Goal: Task Accomplishment & Management: Manage account settings

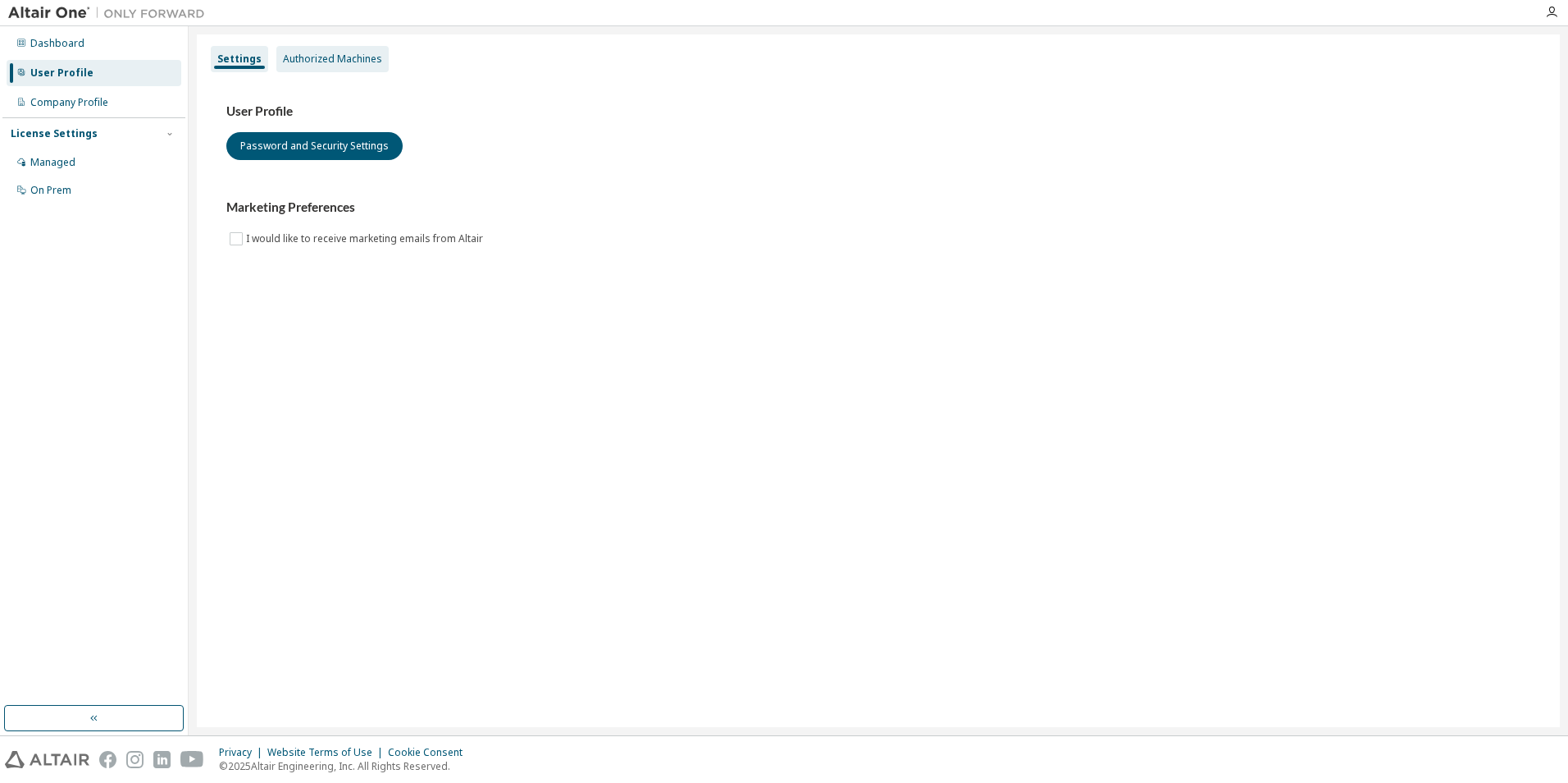
click at [284, 65] on div "Authorized Machines" at bounding box center [332, 59] width 112 height 26
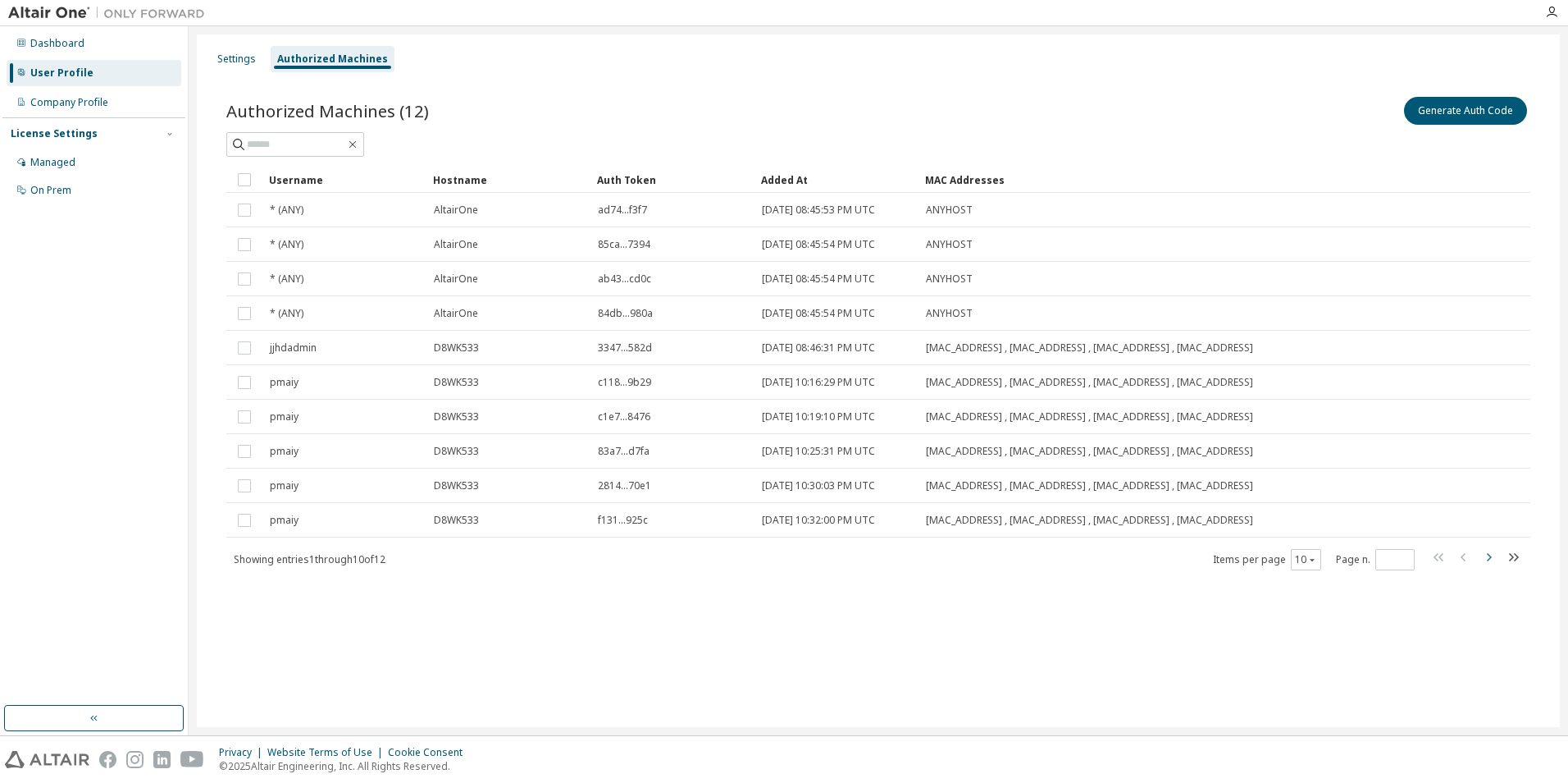
click at [1487, 558] on icon "button" at bounding box center [1488, 556] width 19 height 20
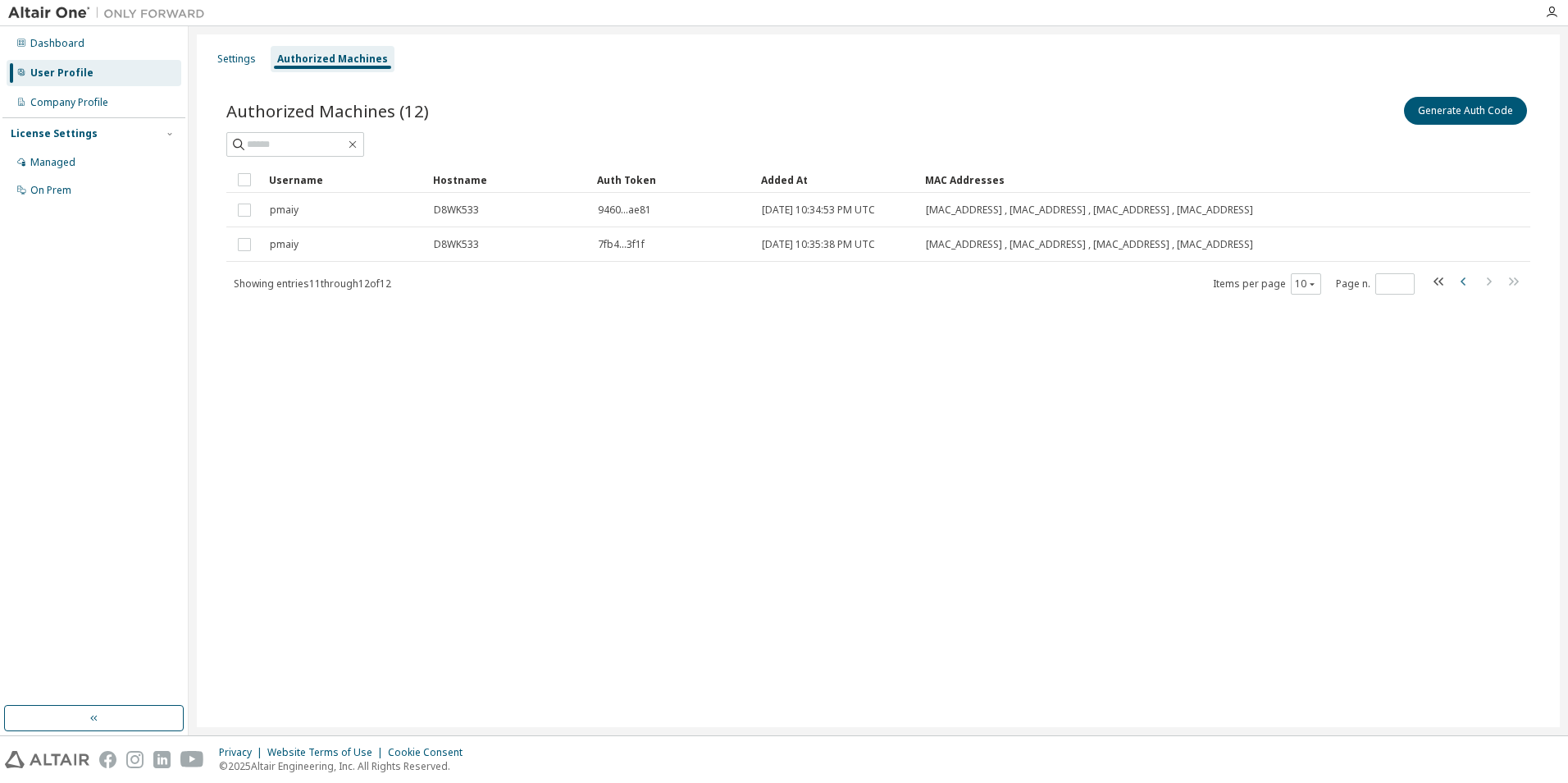
click at [1465, 281] on icon "button" at bounding box center [1463, 281] width 19 height 20
type input "*"
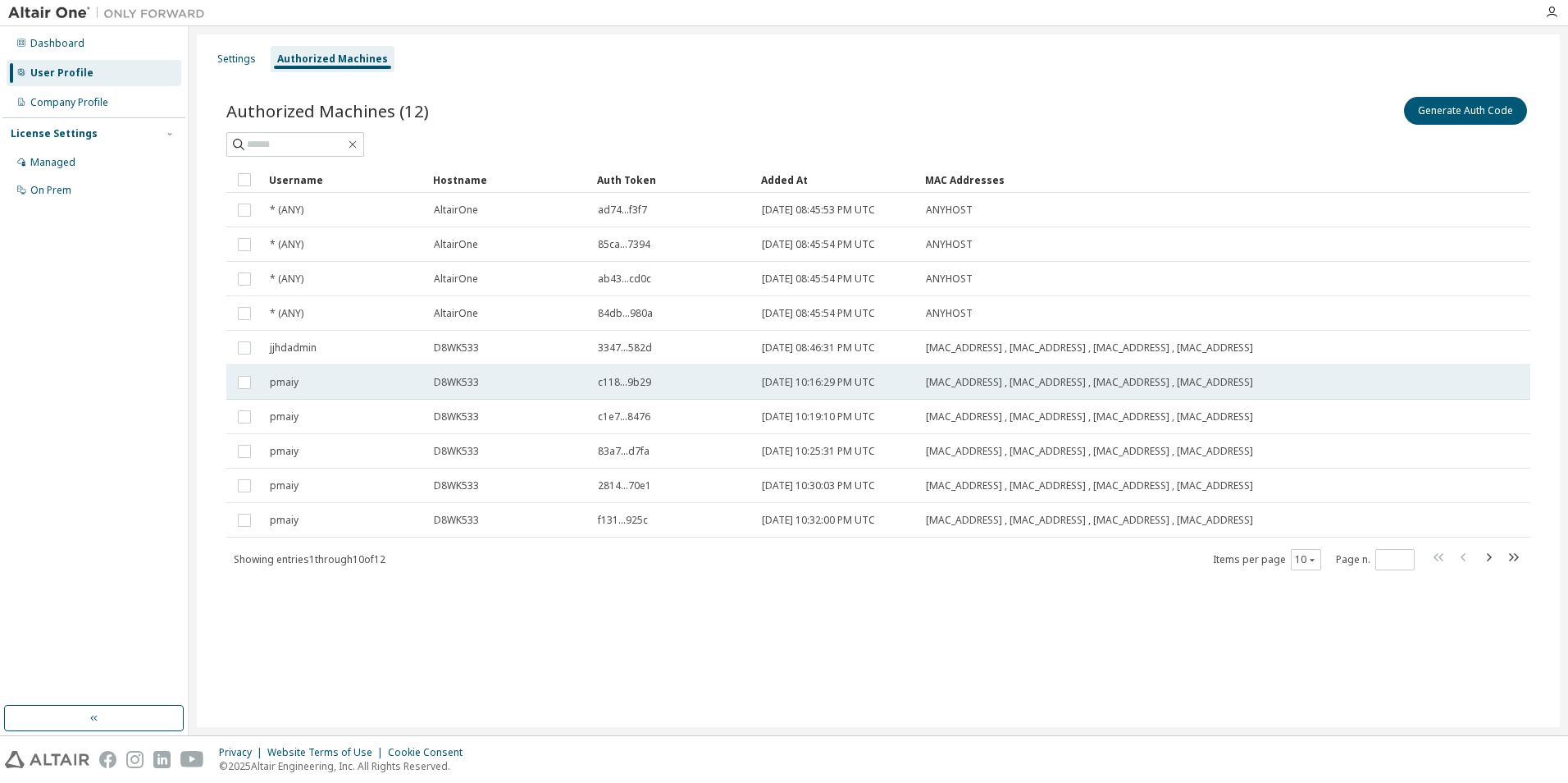
click at [638, 378] on span "c118...9b29" at bounding box center [624, 383] width 53 height 13
click at [1327, 116] on button "Generate Auth Code" at bounding box center [1342, 111] width 123 height 28
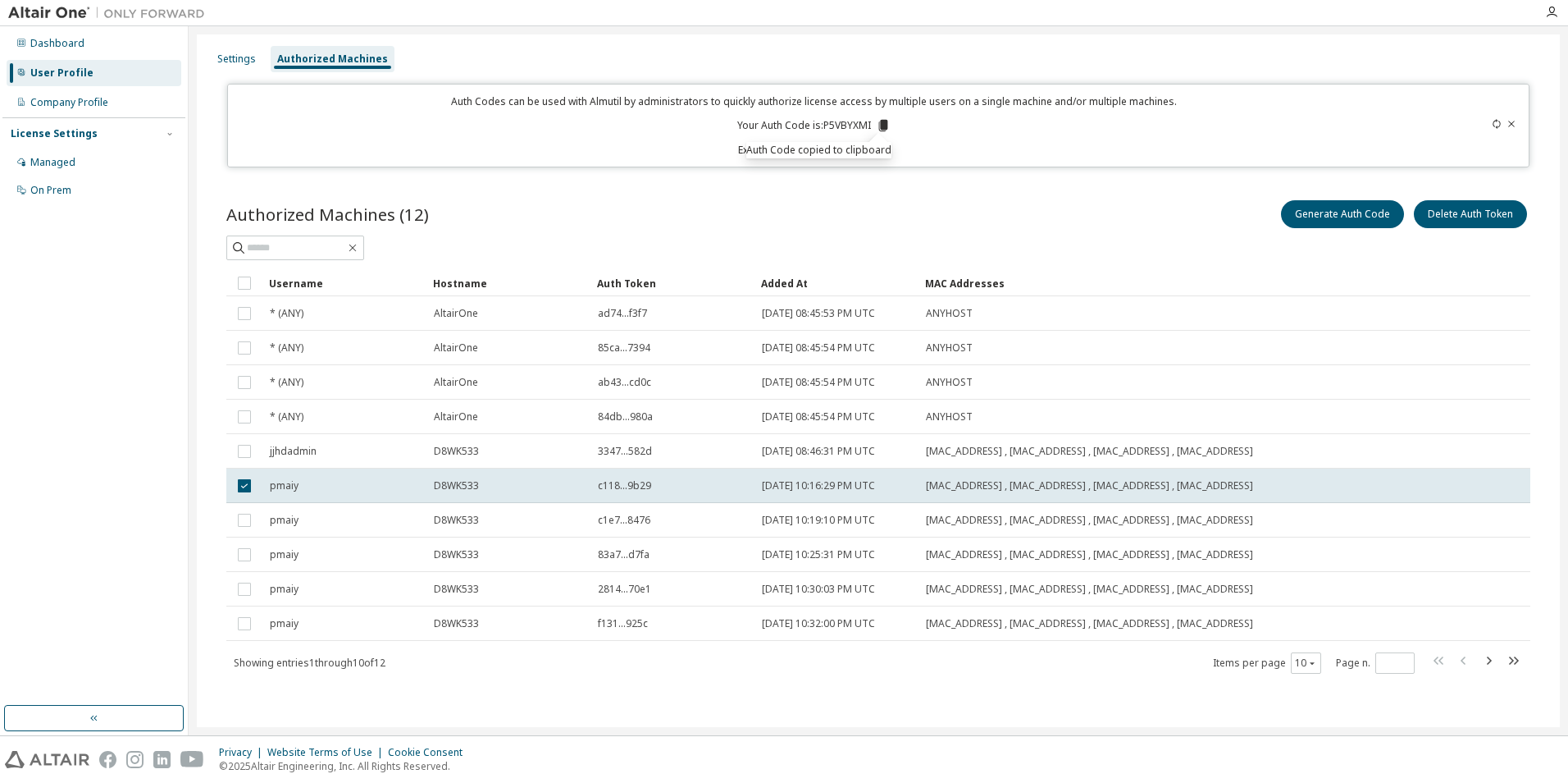
click at [85, 529] on div "Dashboard User Profile Company Profile License Settings Managed On Prem" at bounding box center [94, 366] width 183 height 674
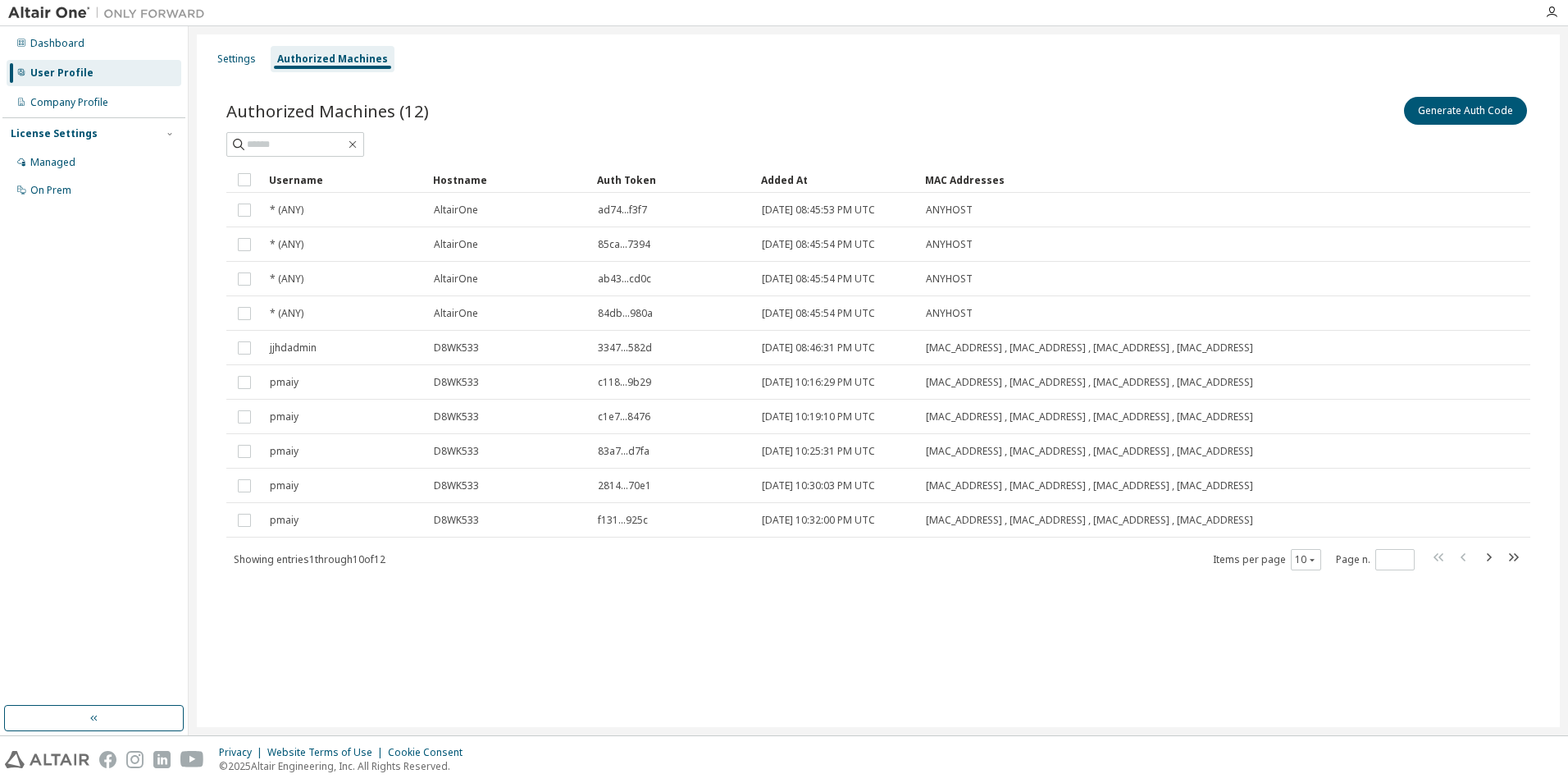
click at [74, 272] on div "Dashboard User Profile Company Profile License Settings Managed On Prem" at bounding box center [94, 366] width 183 height 674
drag, startPoint x: 292, startPoint y: 655, endPoint x: 281, endPoint y: 589, distance: 66.9
click at [292, 651] on div "Settings Authorized Machines Authorized Machines (12) Generate Auth Code Clear …" at bounding box center [878, 381] width 1363 height 693
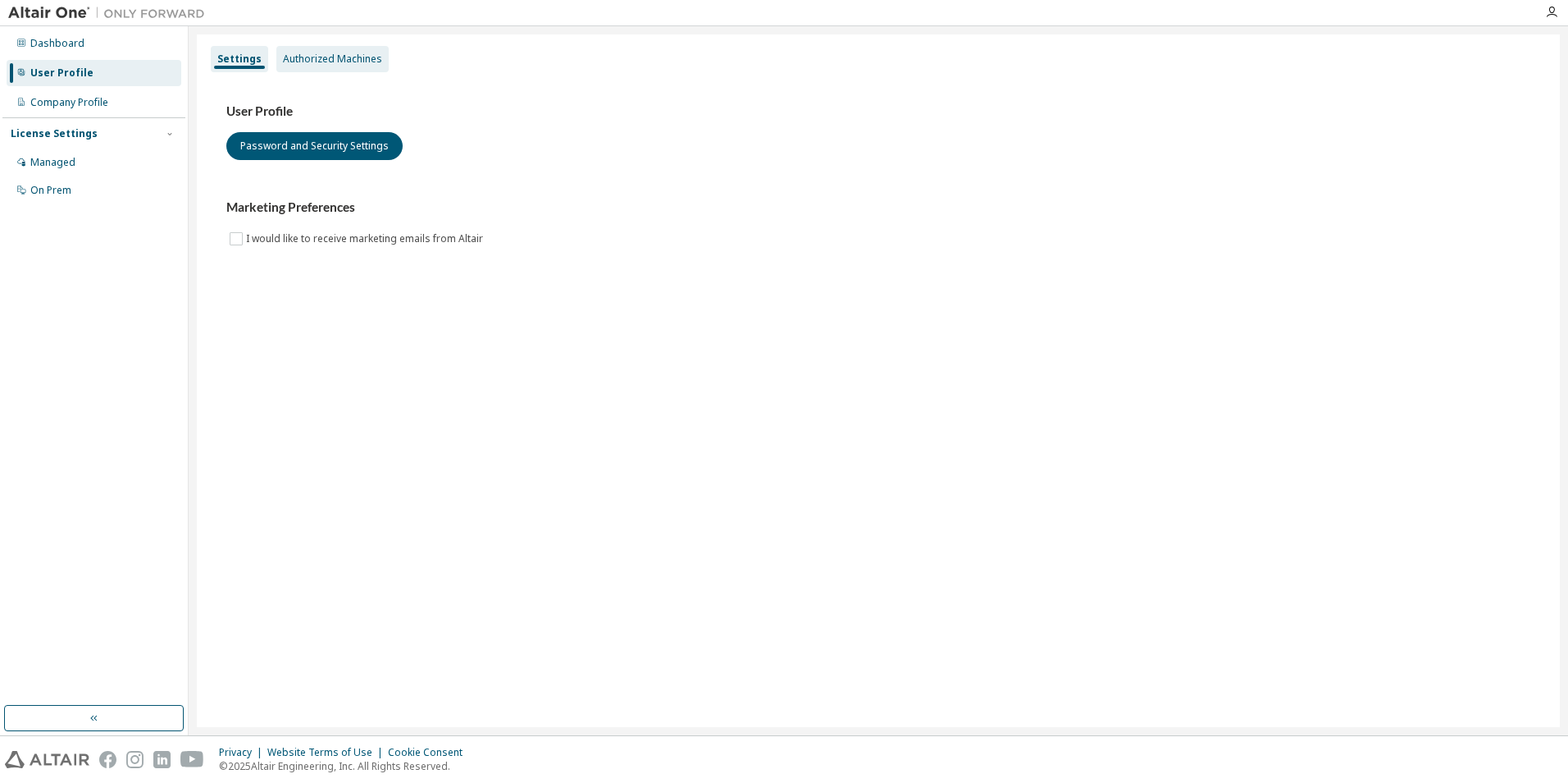
click at [356, 57] on div "Authorized Machines" at bounding box center [332, 59] width 99 height 13
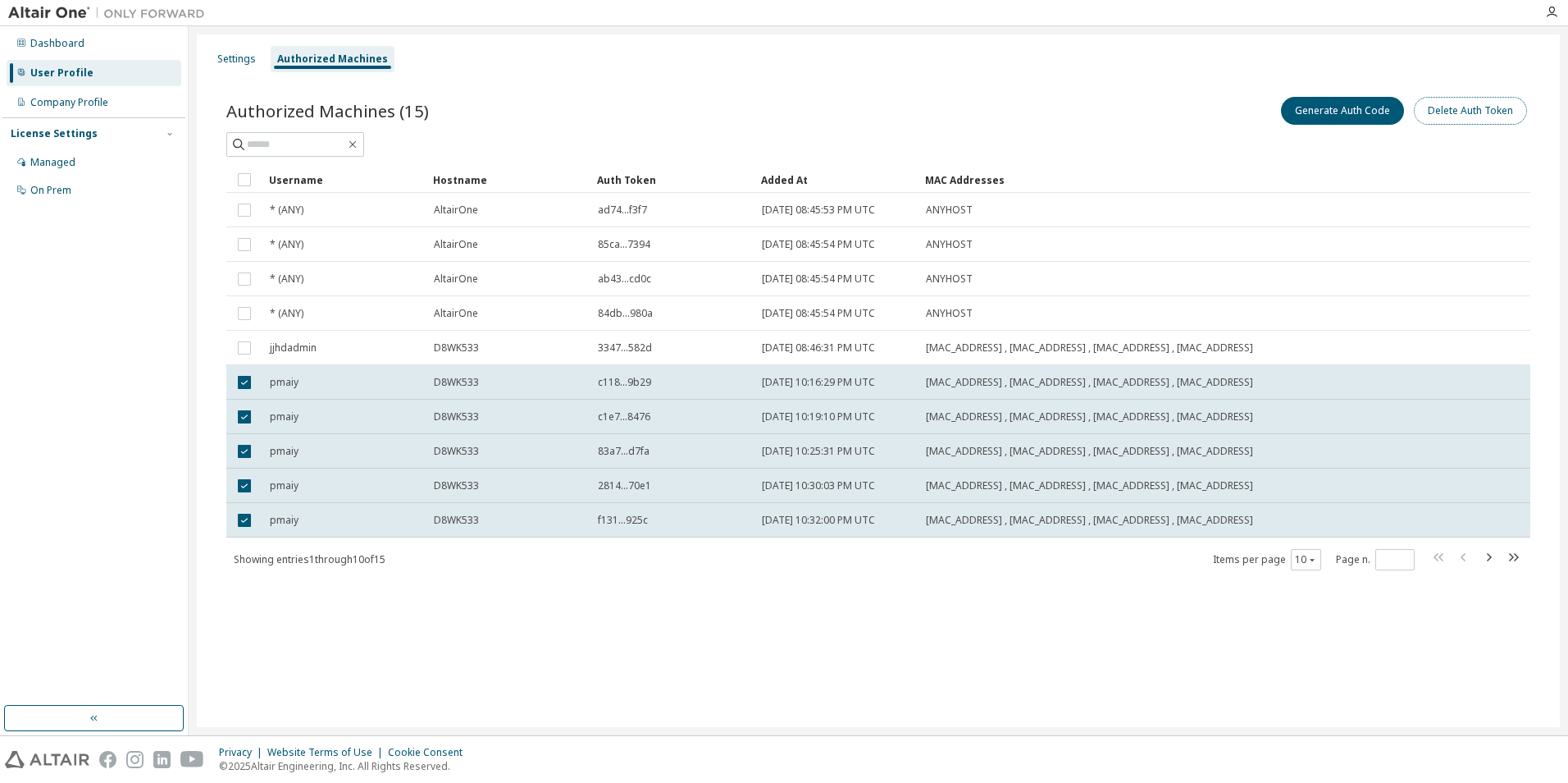
click at [1472, 110] on button "Delete Auth Token" at bounding box center [1471, 111] width 113 height 28
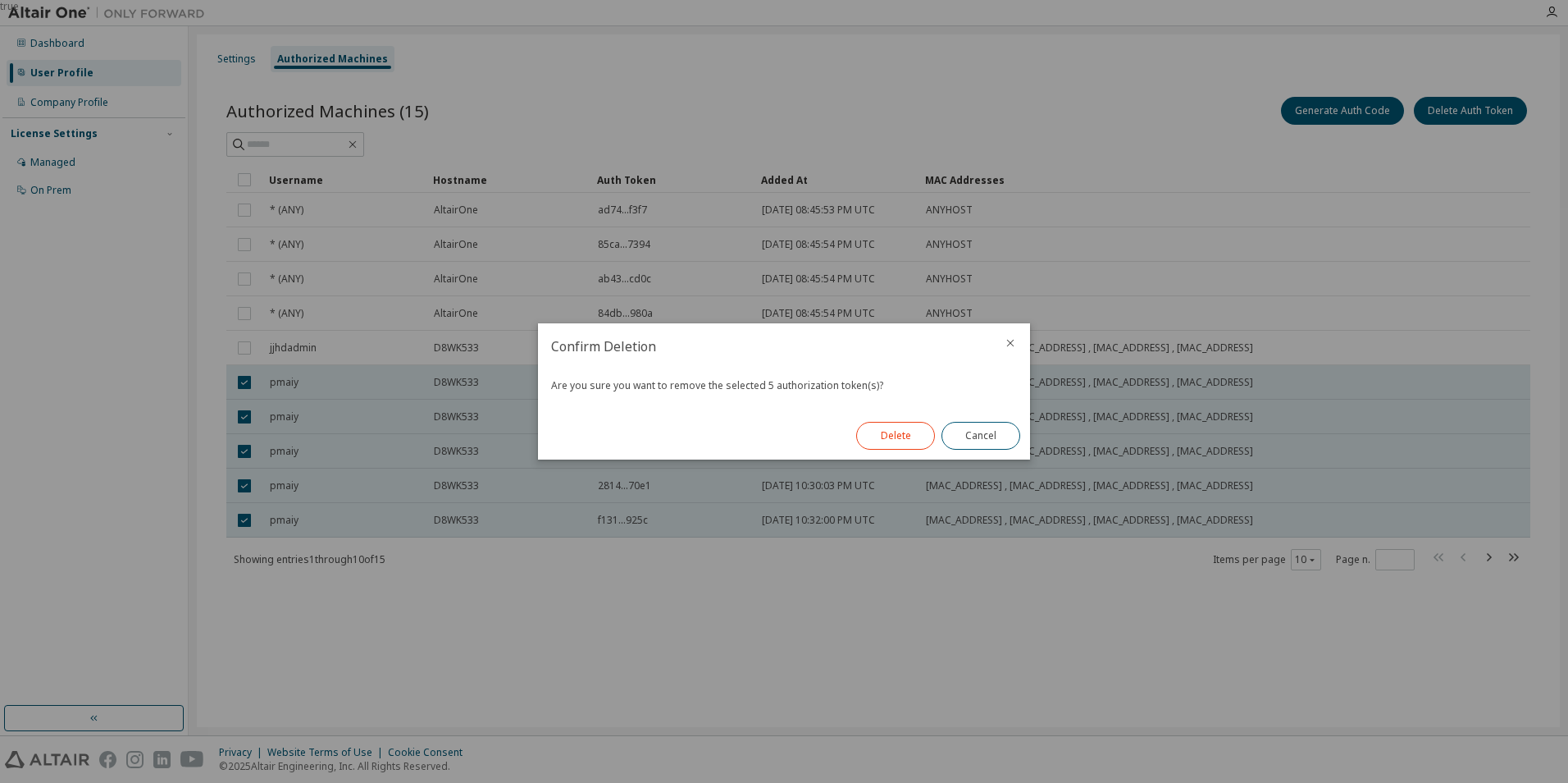
click at [897, 439] on button "Delete" at bounding box center [895, 436] width 79 height 28
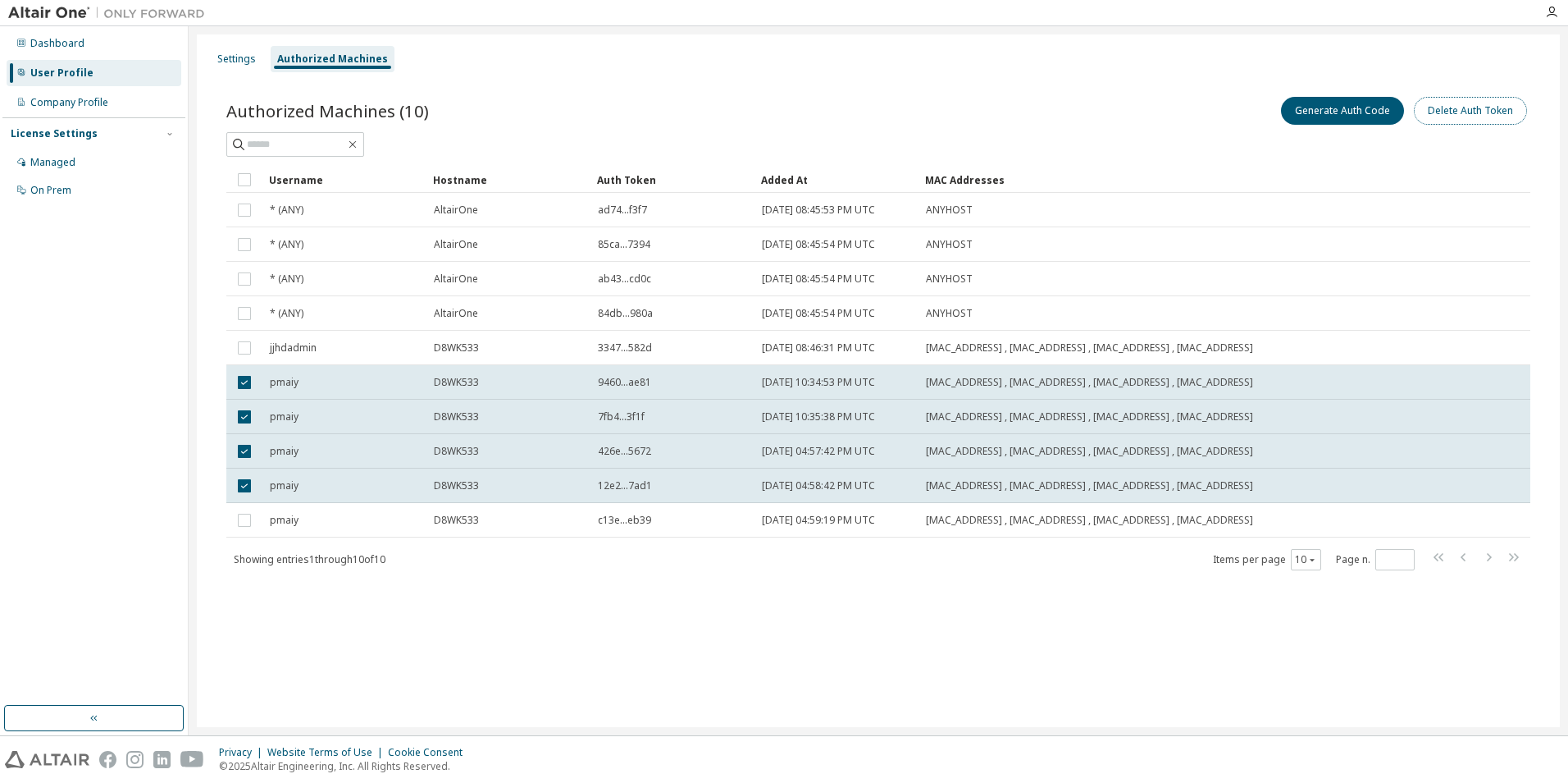
click at [1483, 113] on button "Delete Auth Token" at bounding box center [1471, 111] width 113 height 28
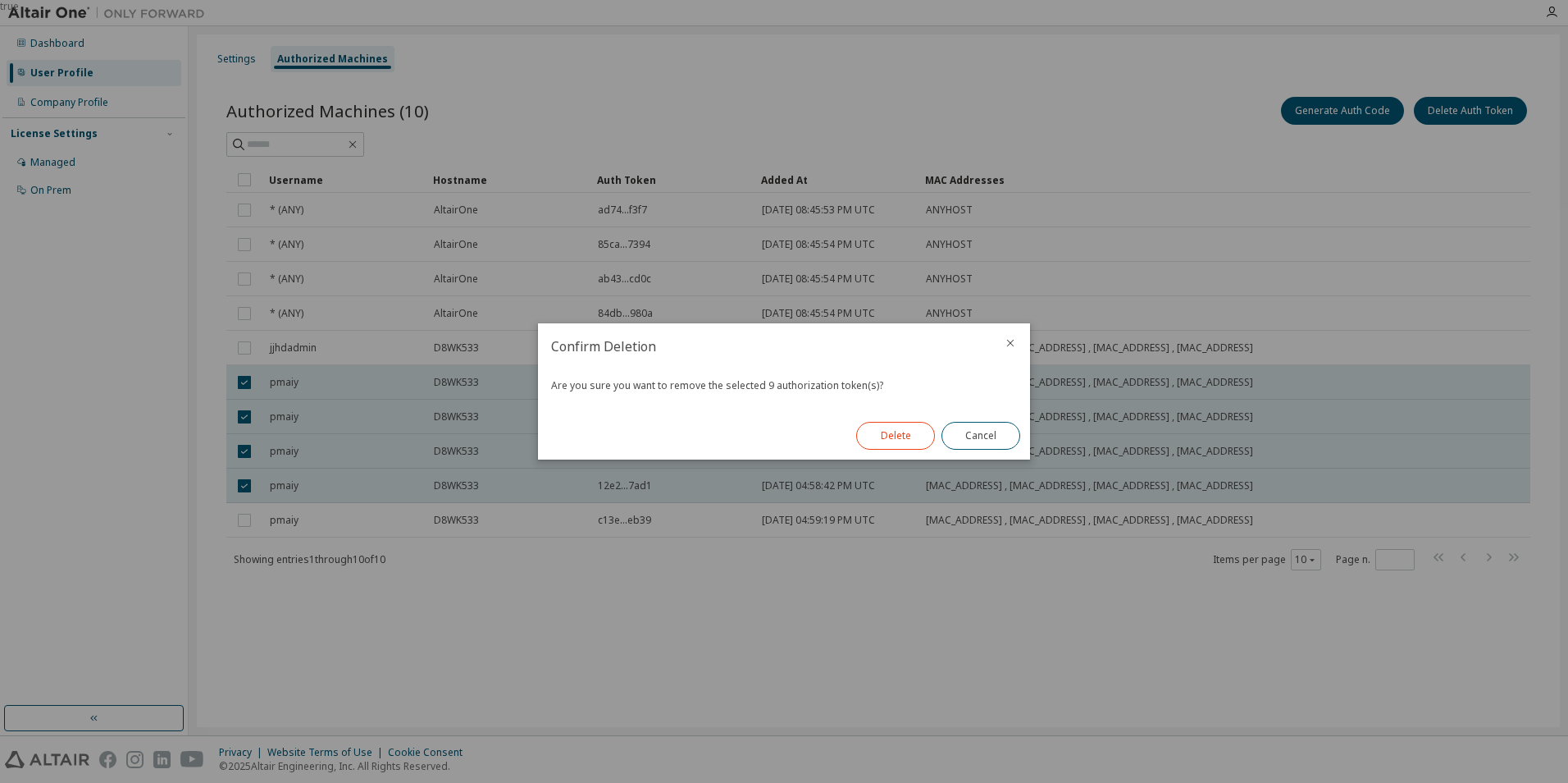
click at [888, 426] on button "Delete" at bounding box center [895, 436] width 79 height 28
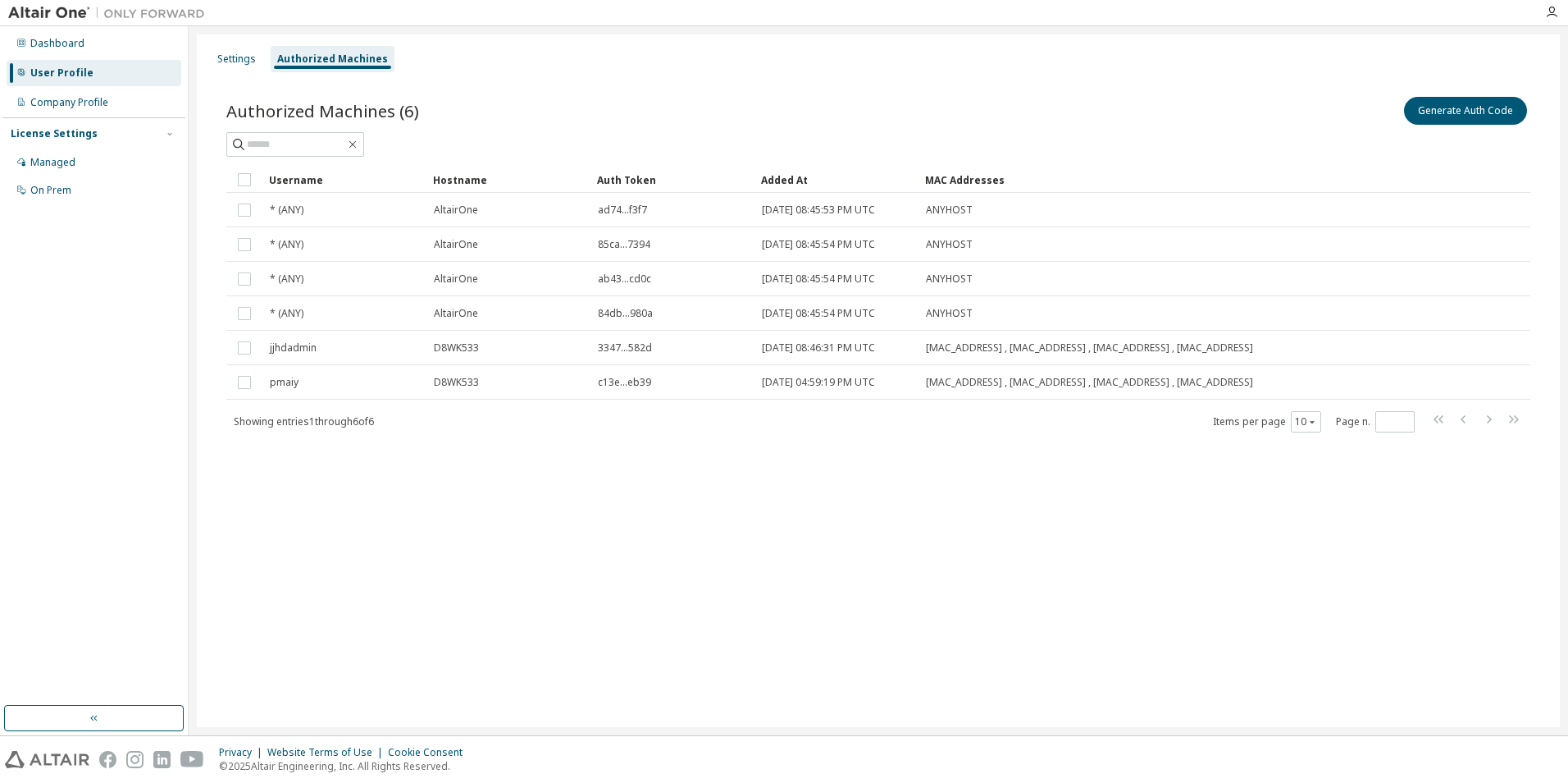
click at [669, 519] on div "Settings Authorized Machines Authorized Machines (6) Generate Auth Code Clear L…" at bounding box center [878, 381] width 1363 height 693
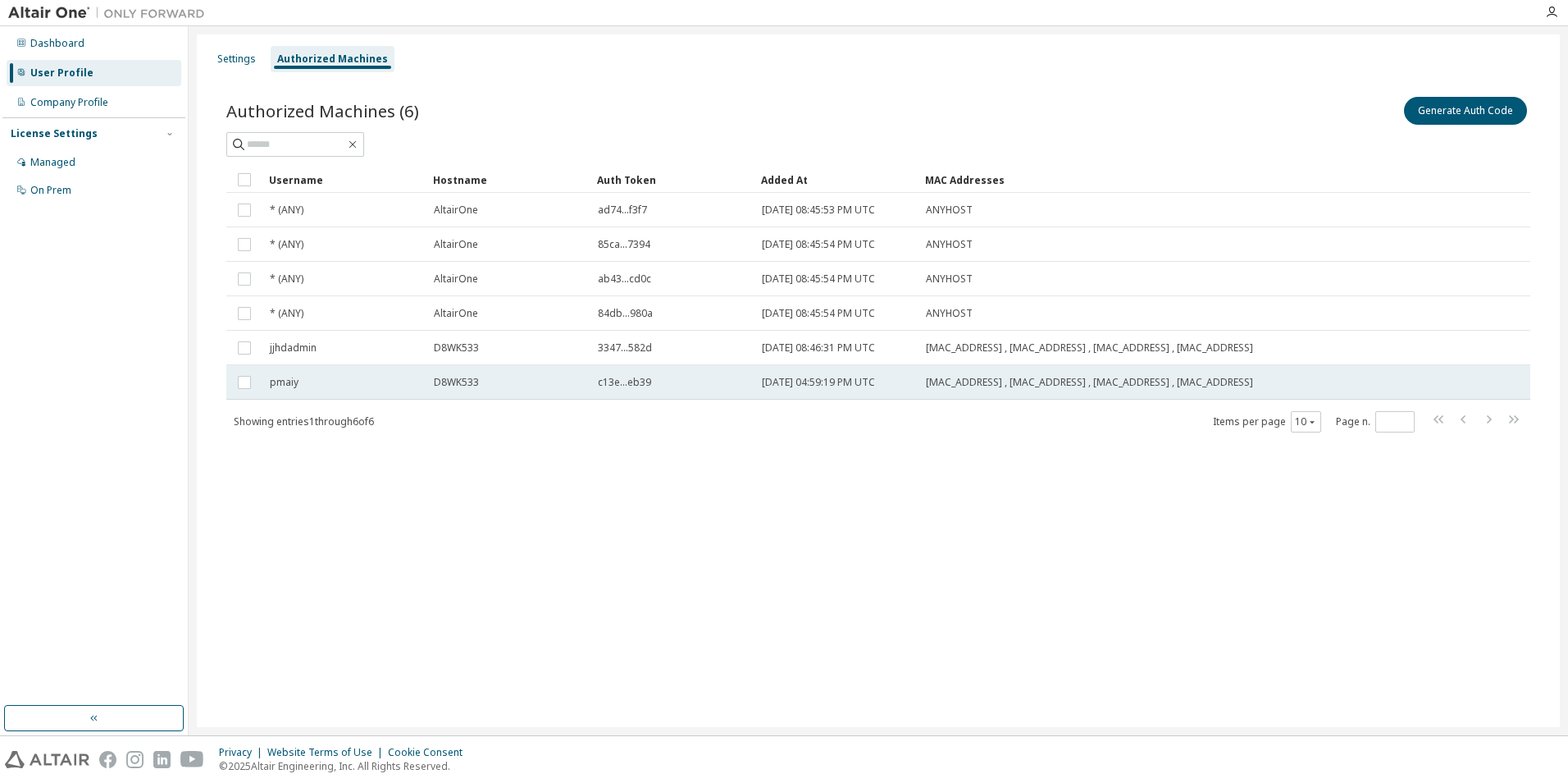
click at [756, 388] on td "2025-09-04 04:59:19 PM UTC" at bounding box center [836, 382] width 164 height 34
click at [622, 381] on span "c13e...eb39" at bounding box center [624, 383] width 53 height 13
drag, startPoint x: 648, startPoint y: 384, endPoint x: 574, endPoint y: 391, distance: 74.3
click at [574, 391] on td "D8WK533" at bounding box center [508, 382] width 164 height 34
drag, startPoint x: 606, startPoint y: 383, endPoint x: 683, endPoint y: 381, distance: 77.0
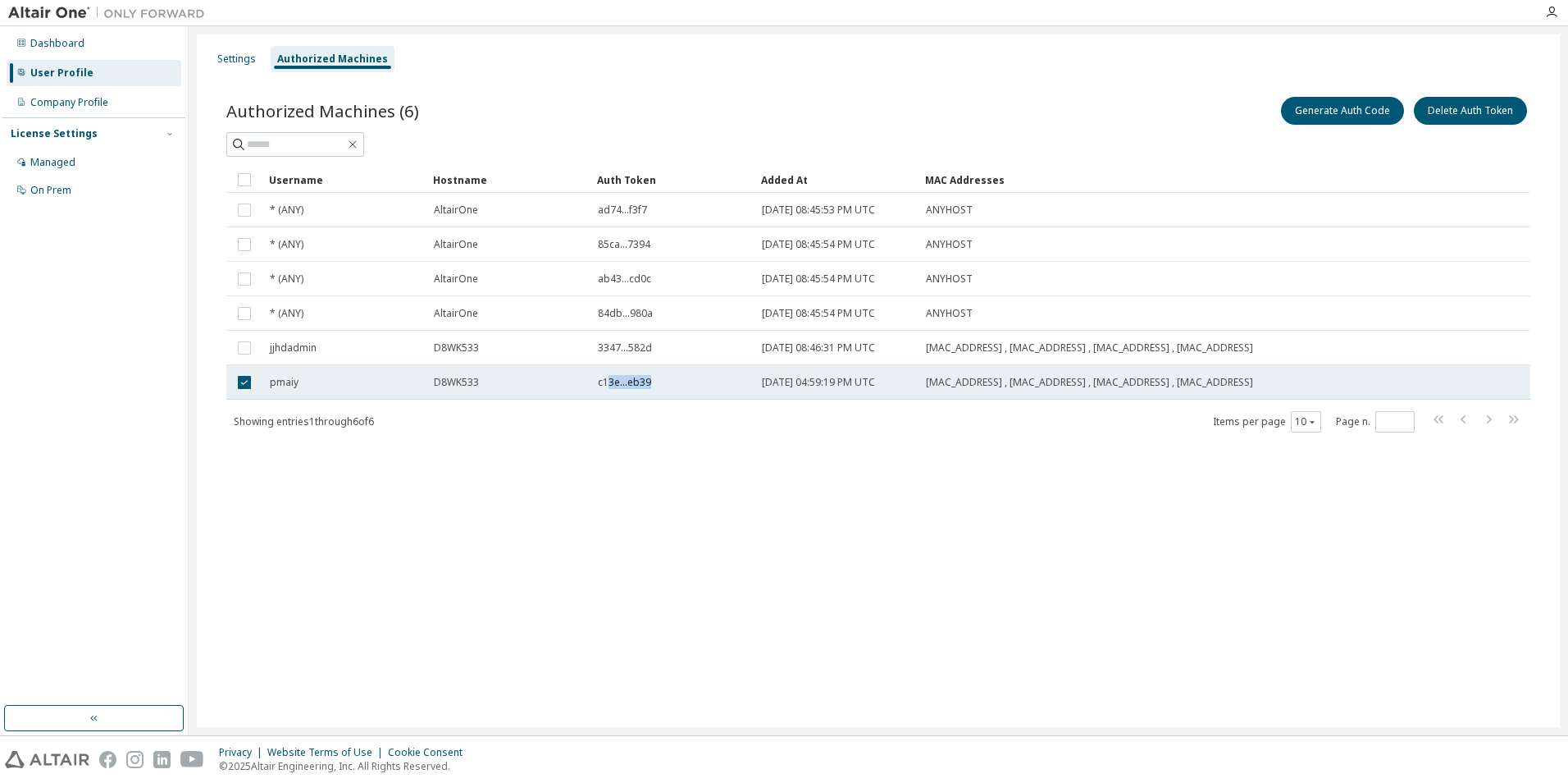
click at [683, 381] on div "c13e...eb39" at bounding box center [672, 383] width 149 height 13
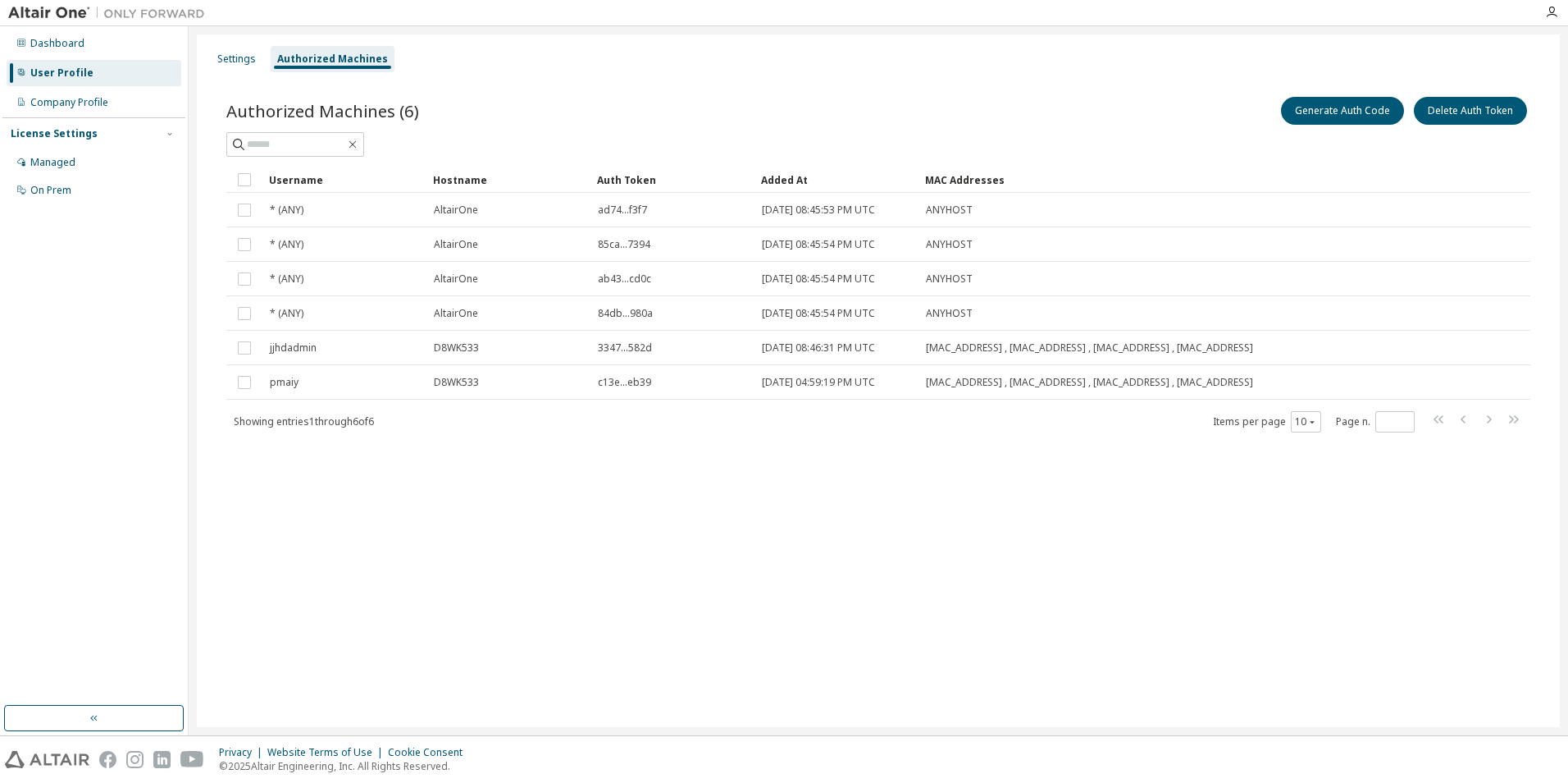
click at [632, 434] on div "Authorized Machines (6) Generate Auth Code Delete Auth Token Clear Load Save Sa…" at bounding box center [878, 275] width 1343 height 402
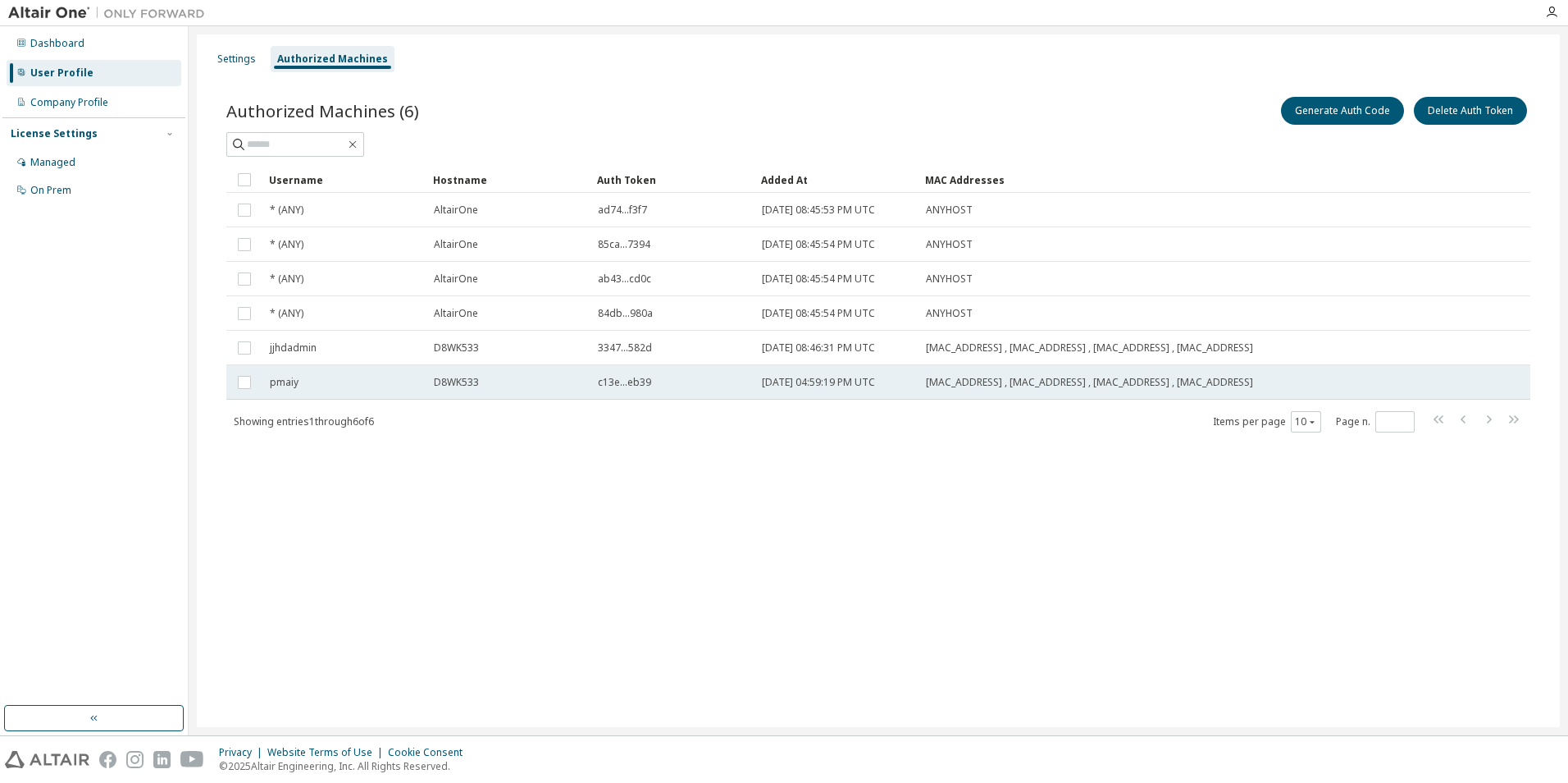
click at [993, 376] on span "C0:3E:BA:40:17:89 , C8:F7:50:5E:3C:AE , 14:F6:D8:F0:A8:20 , 14:F6:D8:F0:A8:24" at bounding box center [1089, 383] width 328 height 13
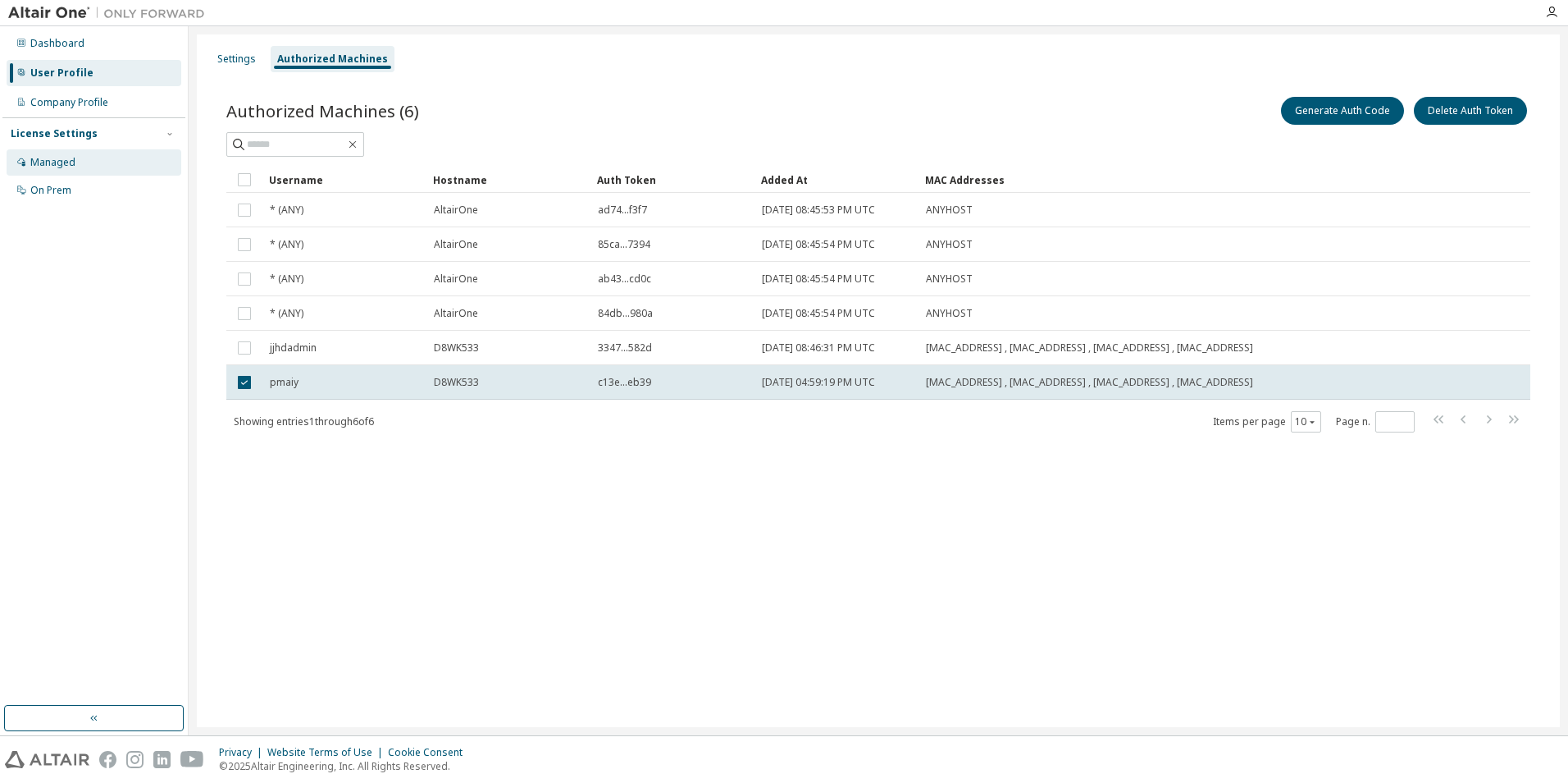
click at [54, 154] on div "Managed" at bounding box center [94, 163] width 175 height 26
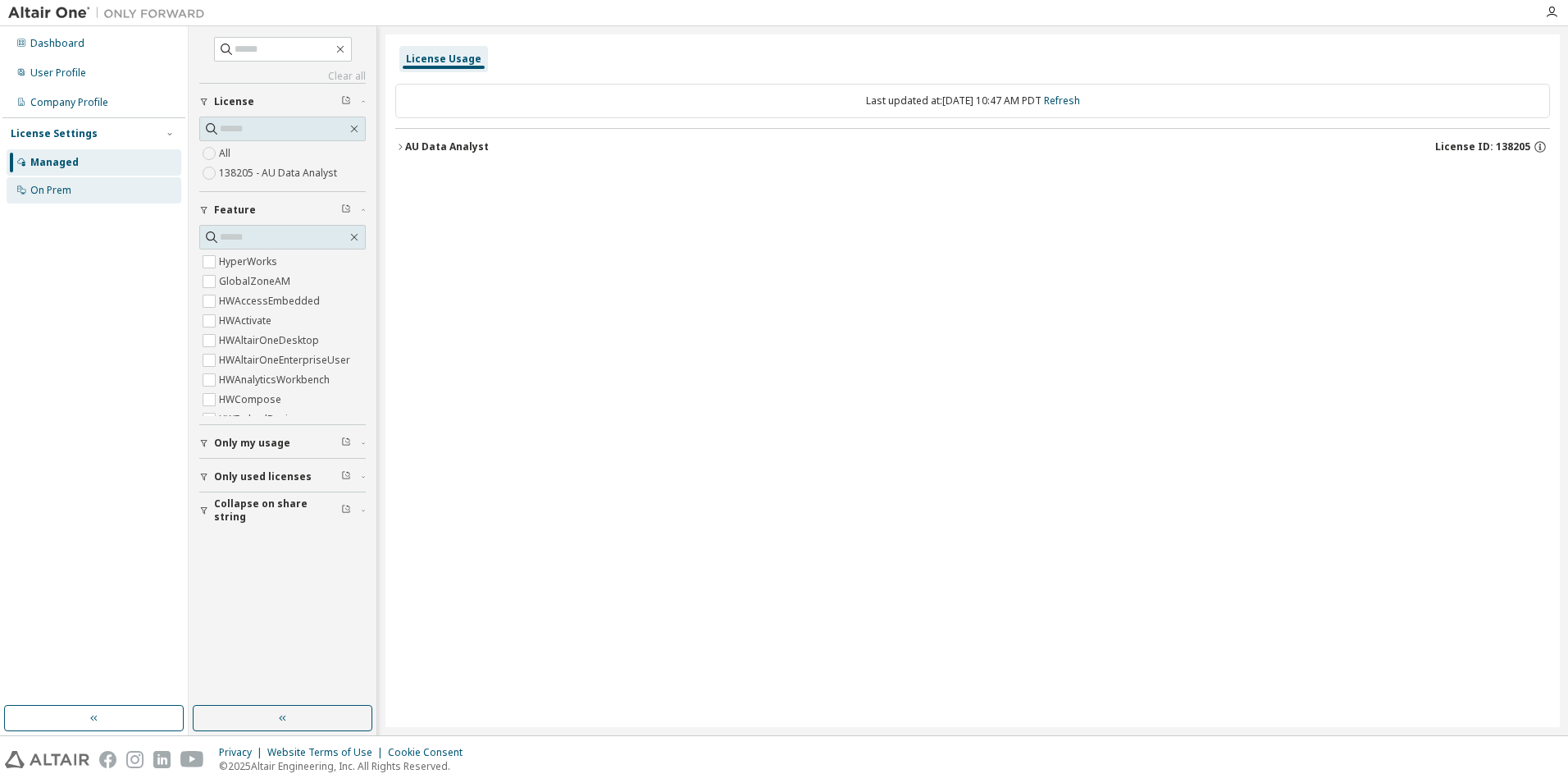
click at [42, 193] on div "On Prem" at bounding box center [51, 190] width 41 height 13
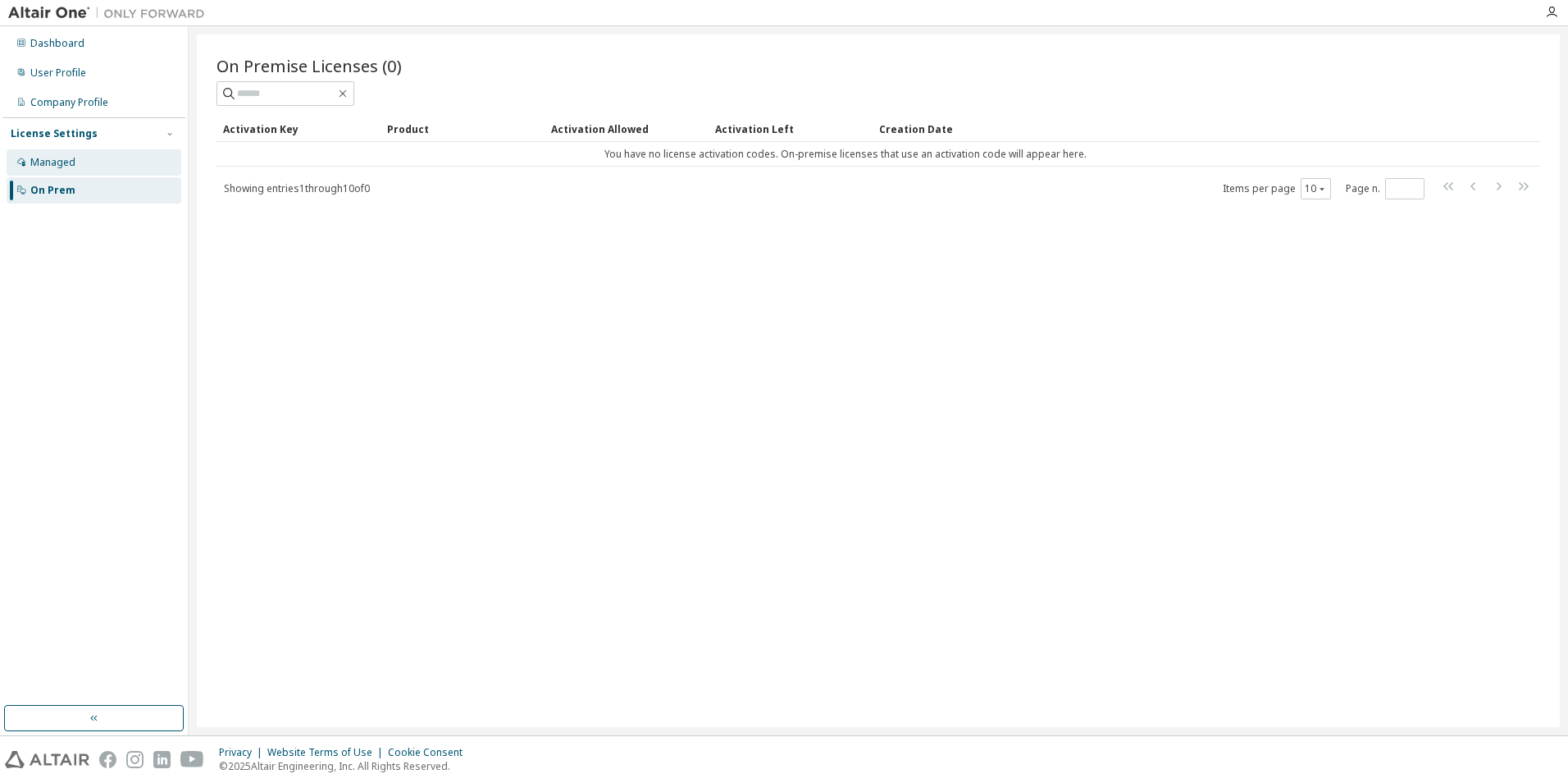
click at [61, 157] on div "Managed" at bounding box center [53, 163] width 45 height 13
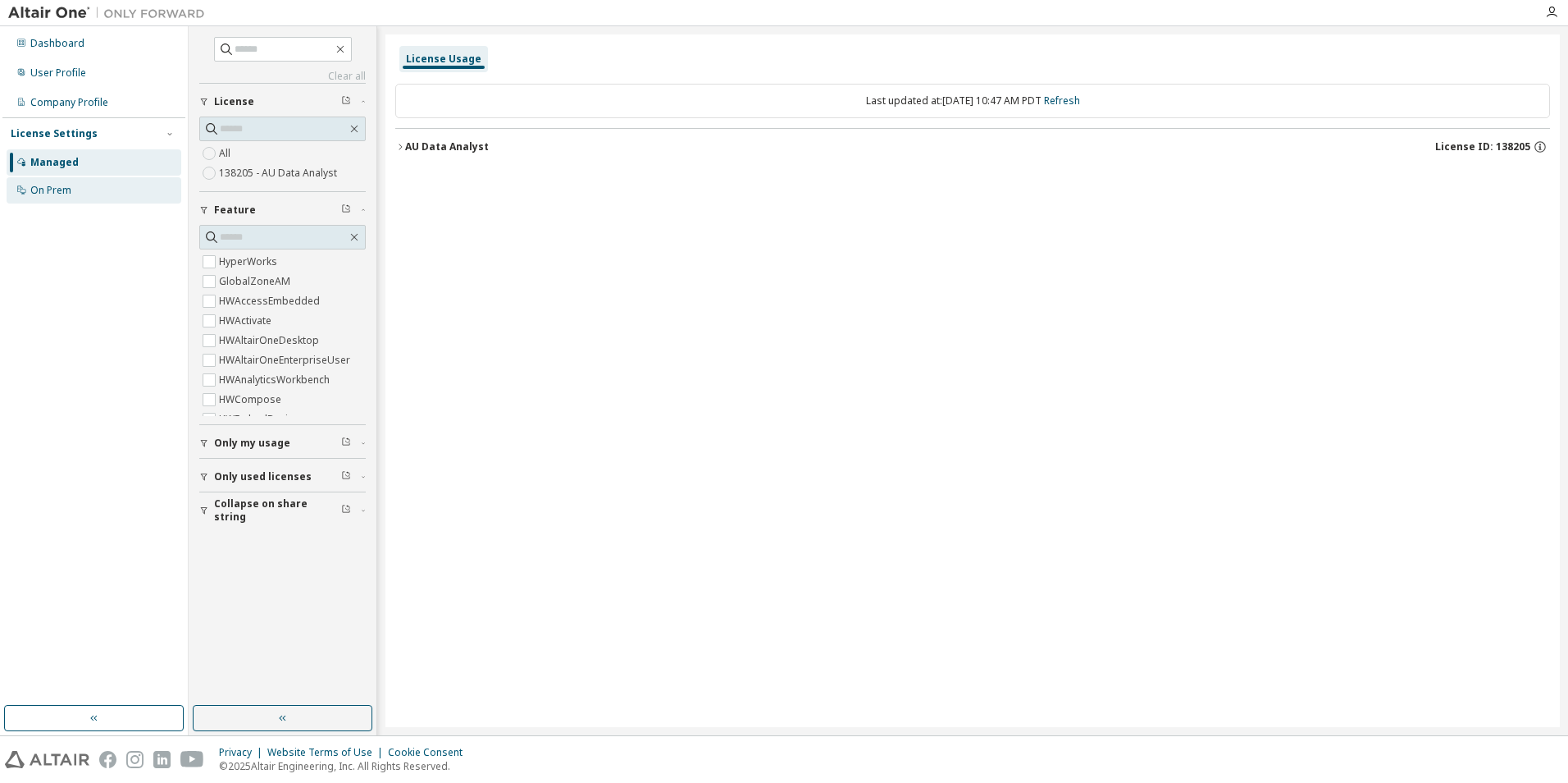
click at [60, 187] on div "On Prem" at bounding box center [51, 190] width 41 height 13
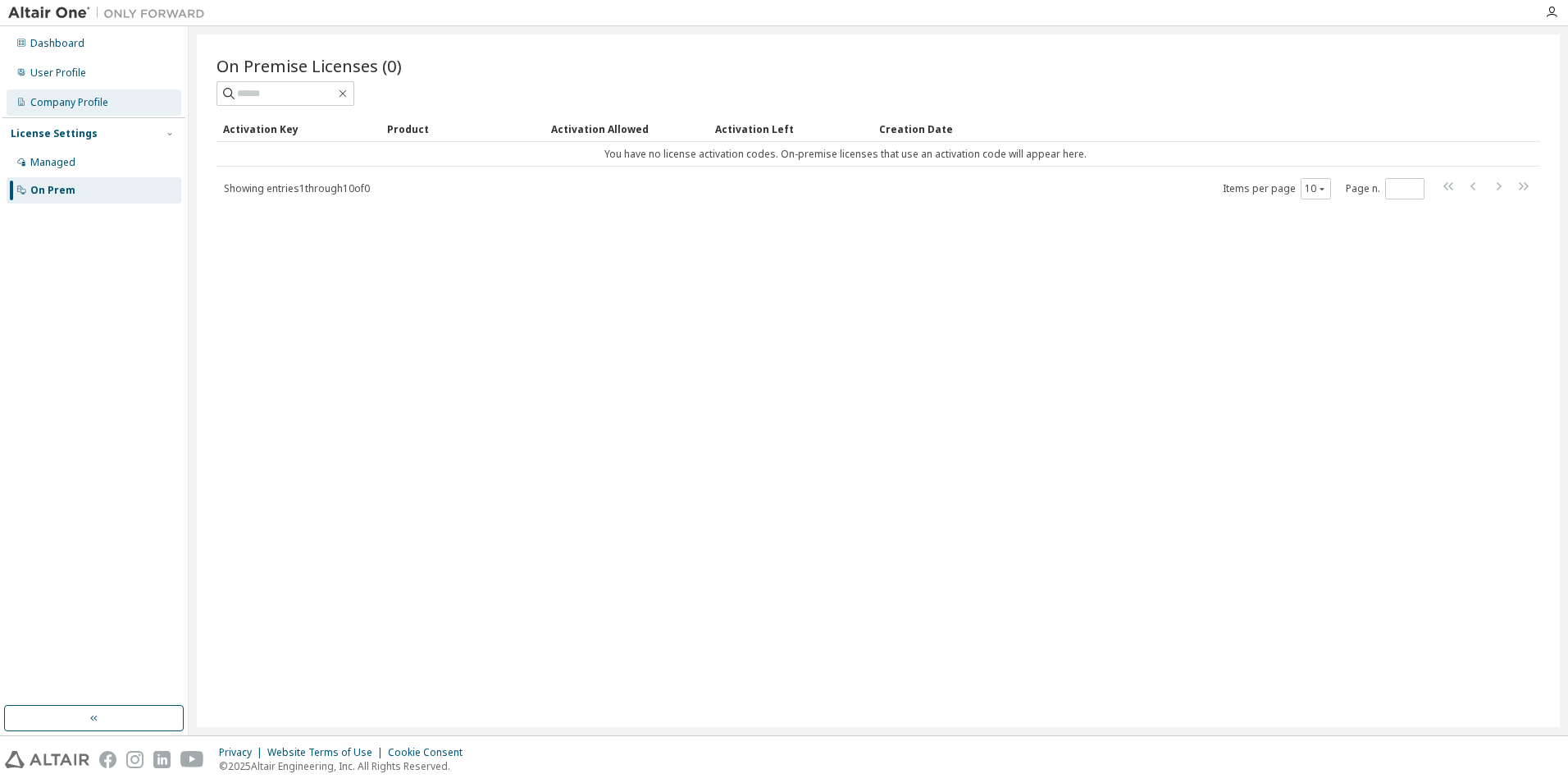
click at [74, 98] on div "Company Profile" at bounding box center [70, 102] width 78 height 13
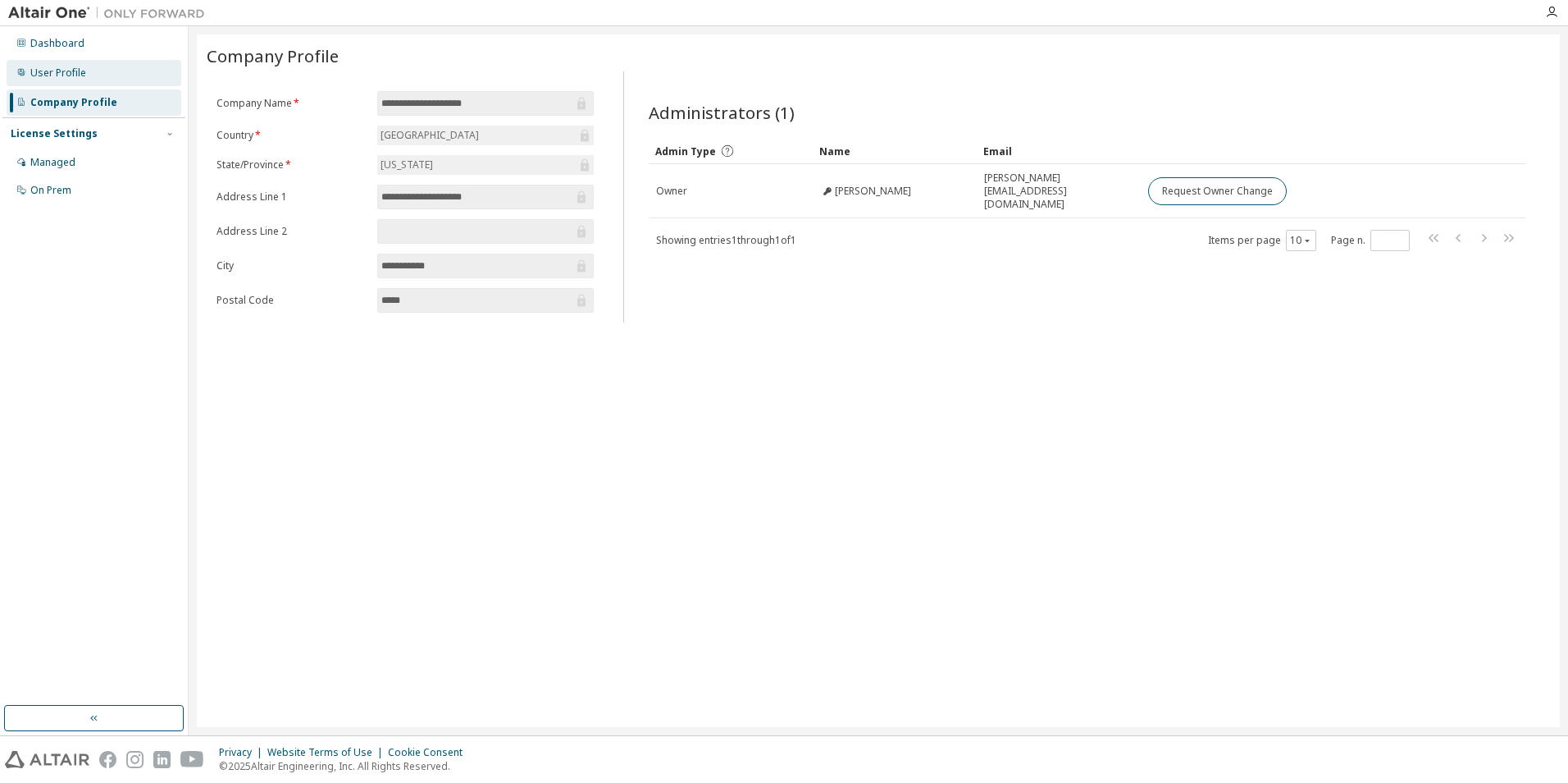
click at [70, 77] on div "User Profile" at bounding box center [58, 73] width 56 height 13
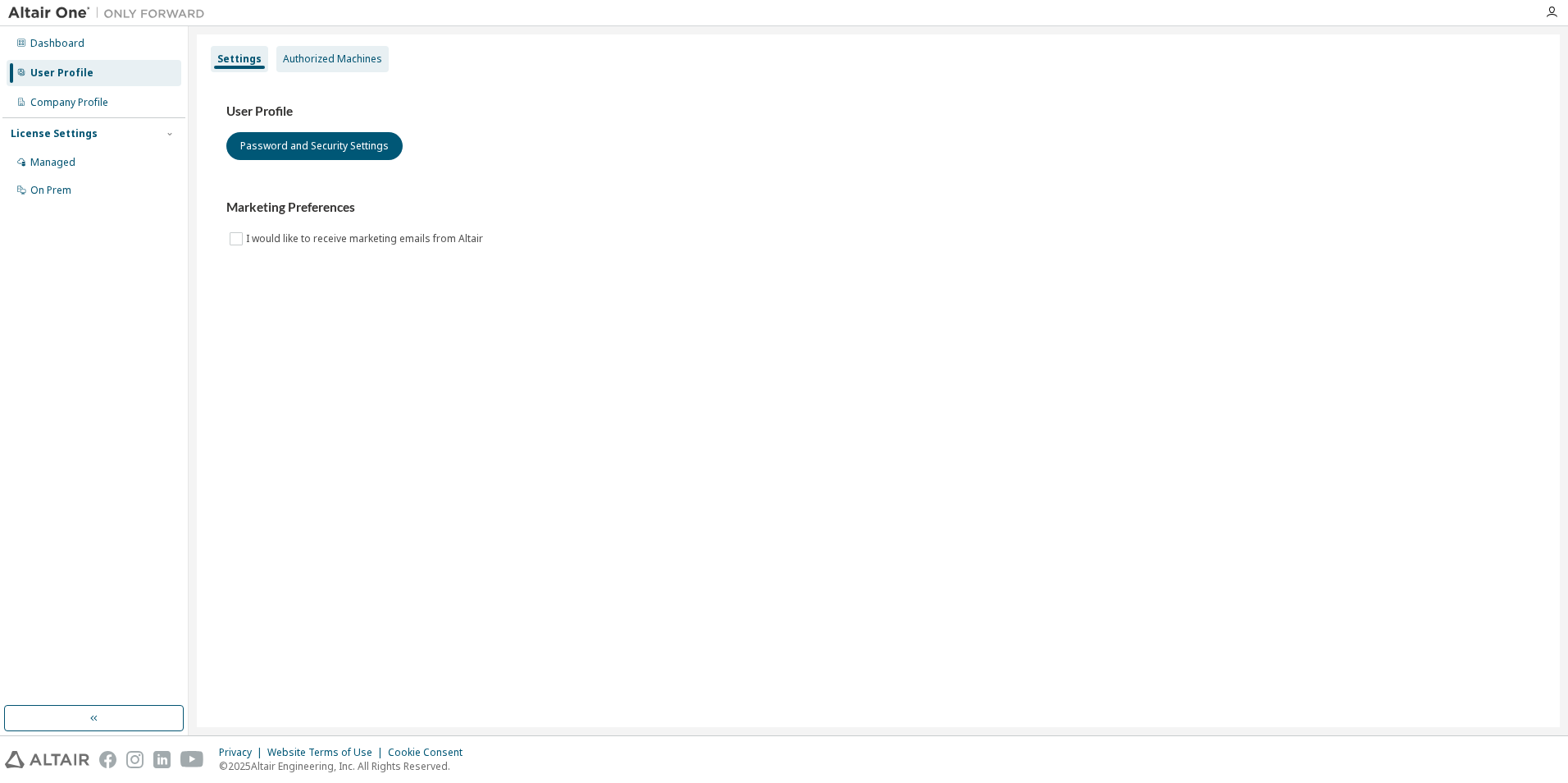
click at [316, 67] on div "Authorized Machines" at bounding box center [332, 59] width 112 height 26
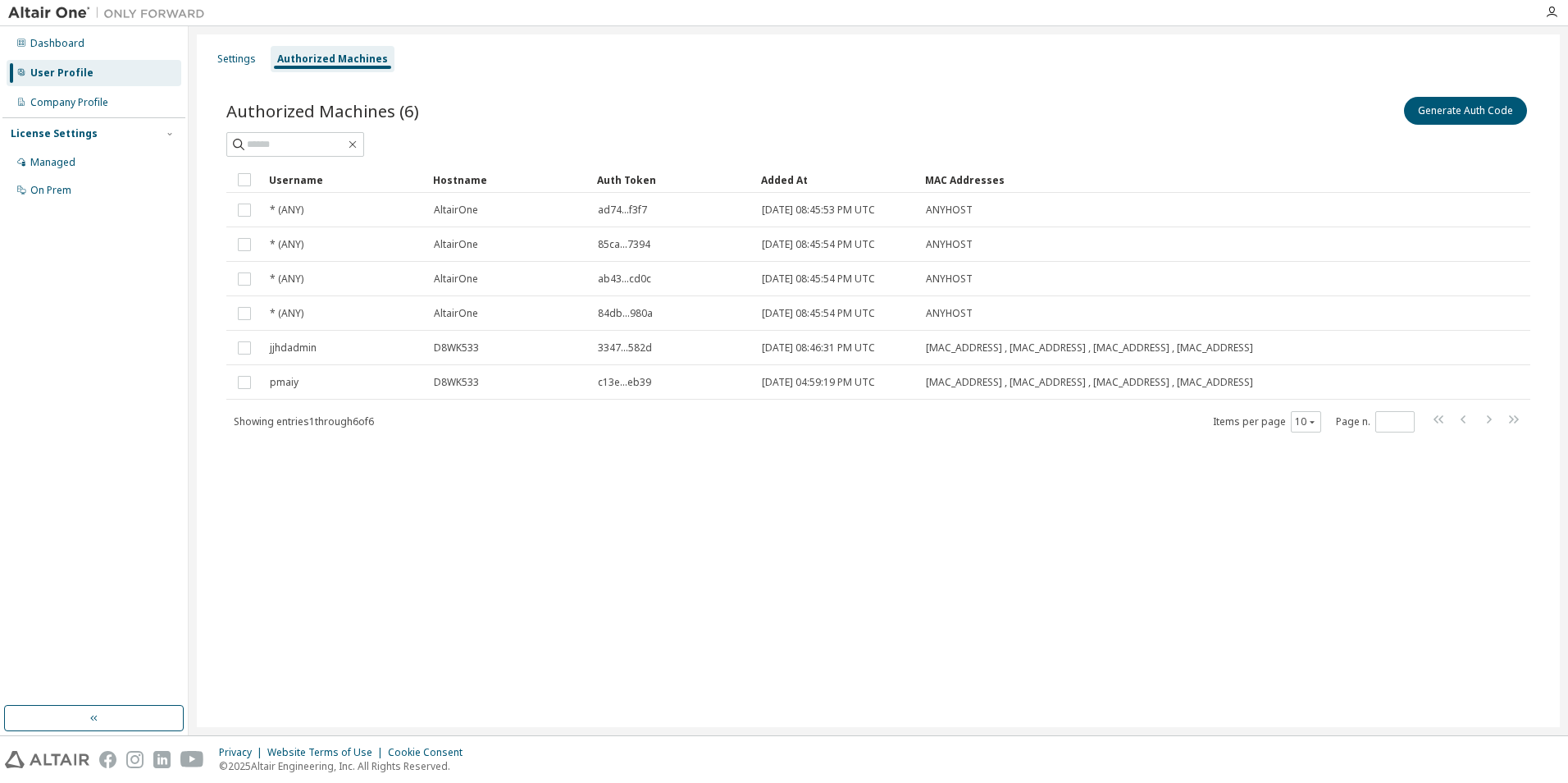
click at [485, 623] on div "Settings Authorized Machines Authorized Machines (6) Generate Auth Code Clear L…" at bounding box center [878, 381] width 1363 height 693
click at [1484, 111] on button "Generate Auth Code" at bounding box center [1465, 111] width 123 height 28
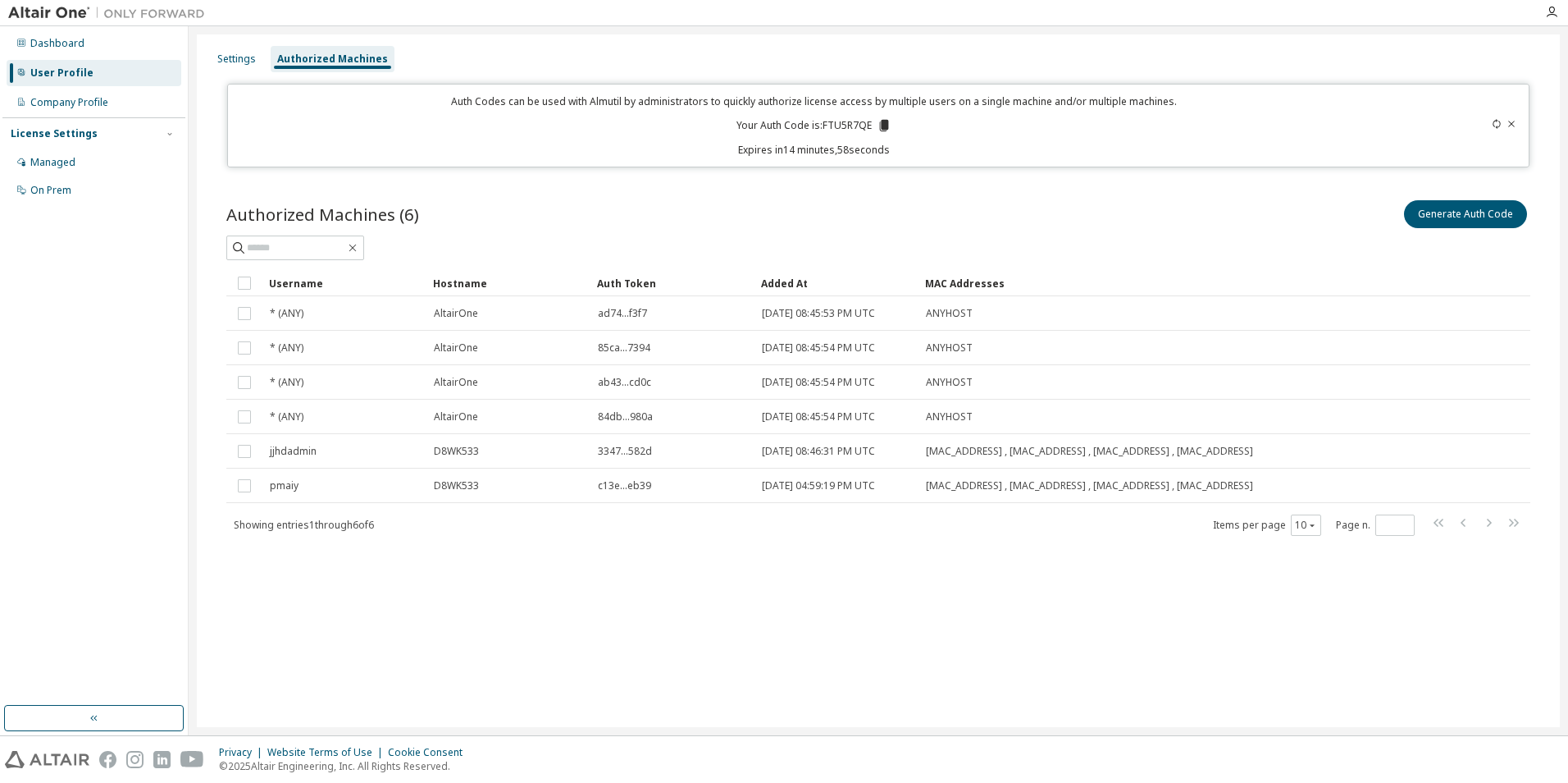
click at [883, 126] on icon at bounding box center [885, 125] width 9 height 11
click at [882, 126] on icon at bounding box center [885, 125] width 9 height 11
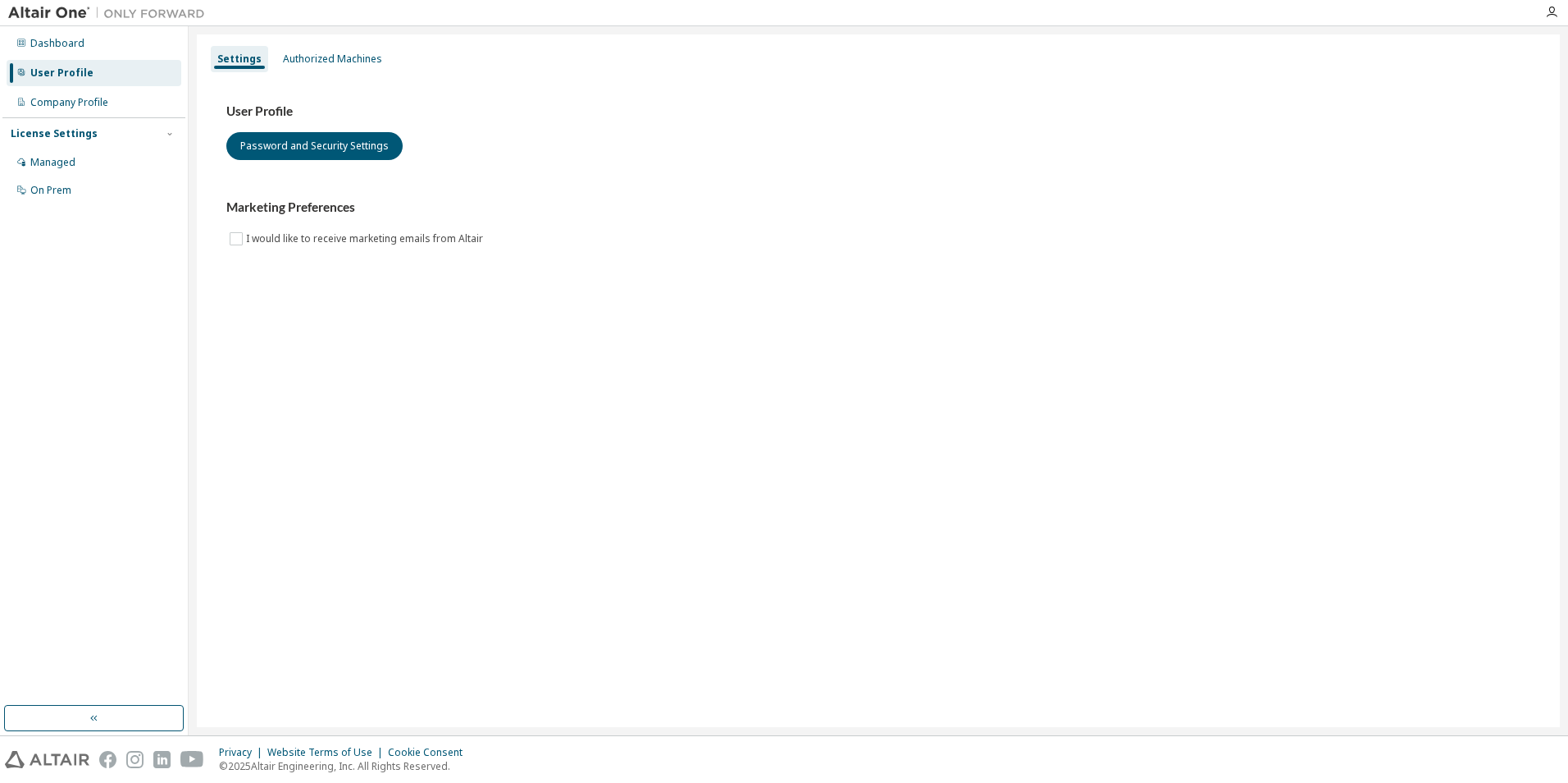
click at [330, 59] on div "Authorized Machines" at bounding box center [332, 59] width 99 height 13
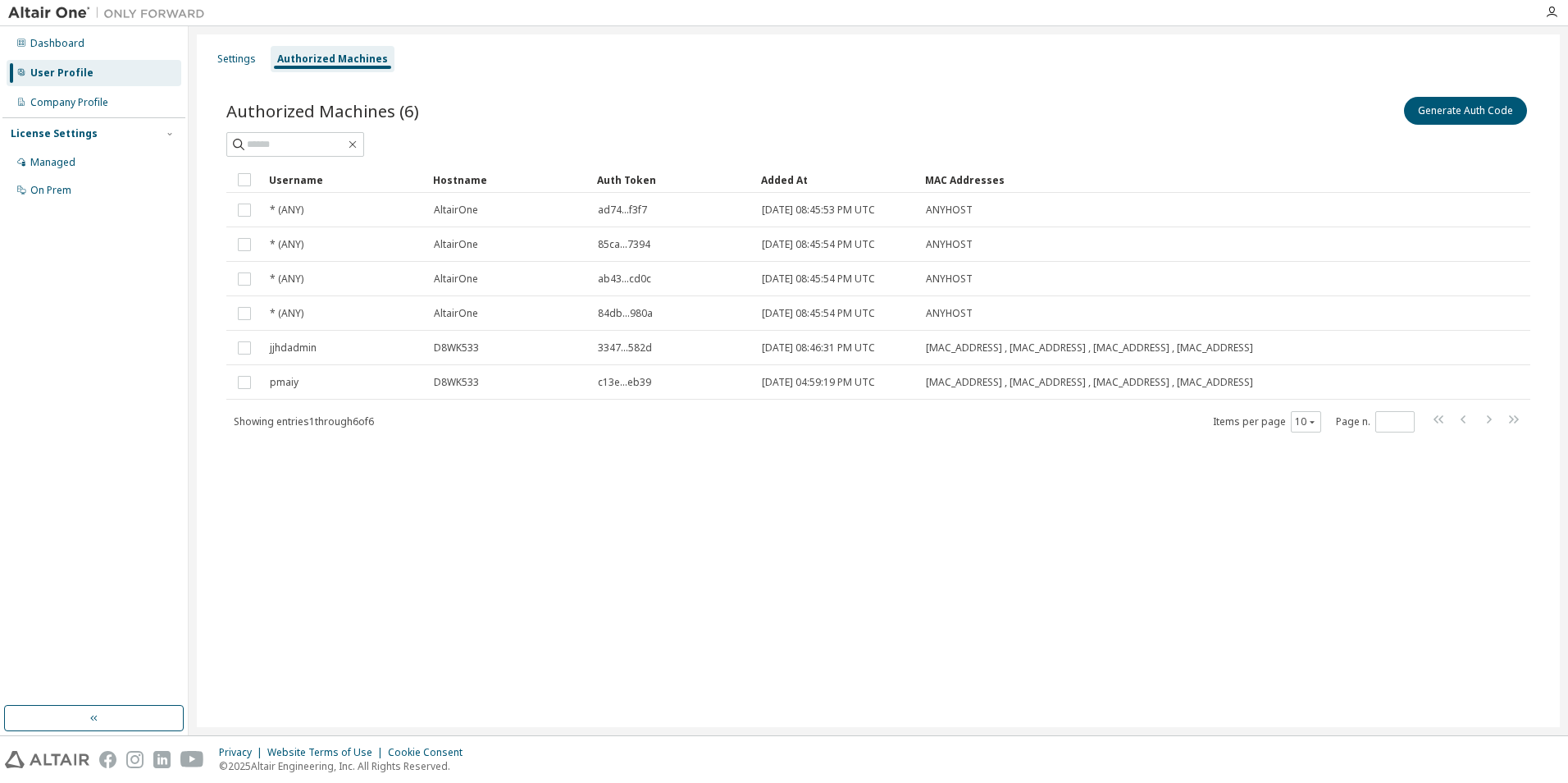
click at [50, 465] on div "Dashboard User Profile Company Profile License Settings Managed On Prem" at bounding box center [94, 366] width 183 height 674
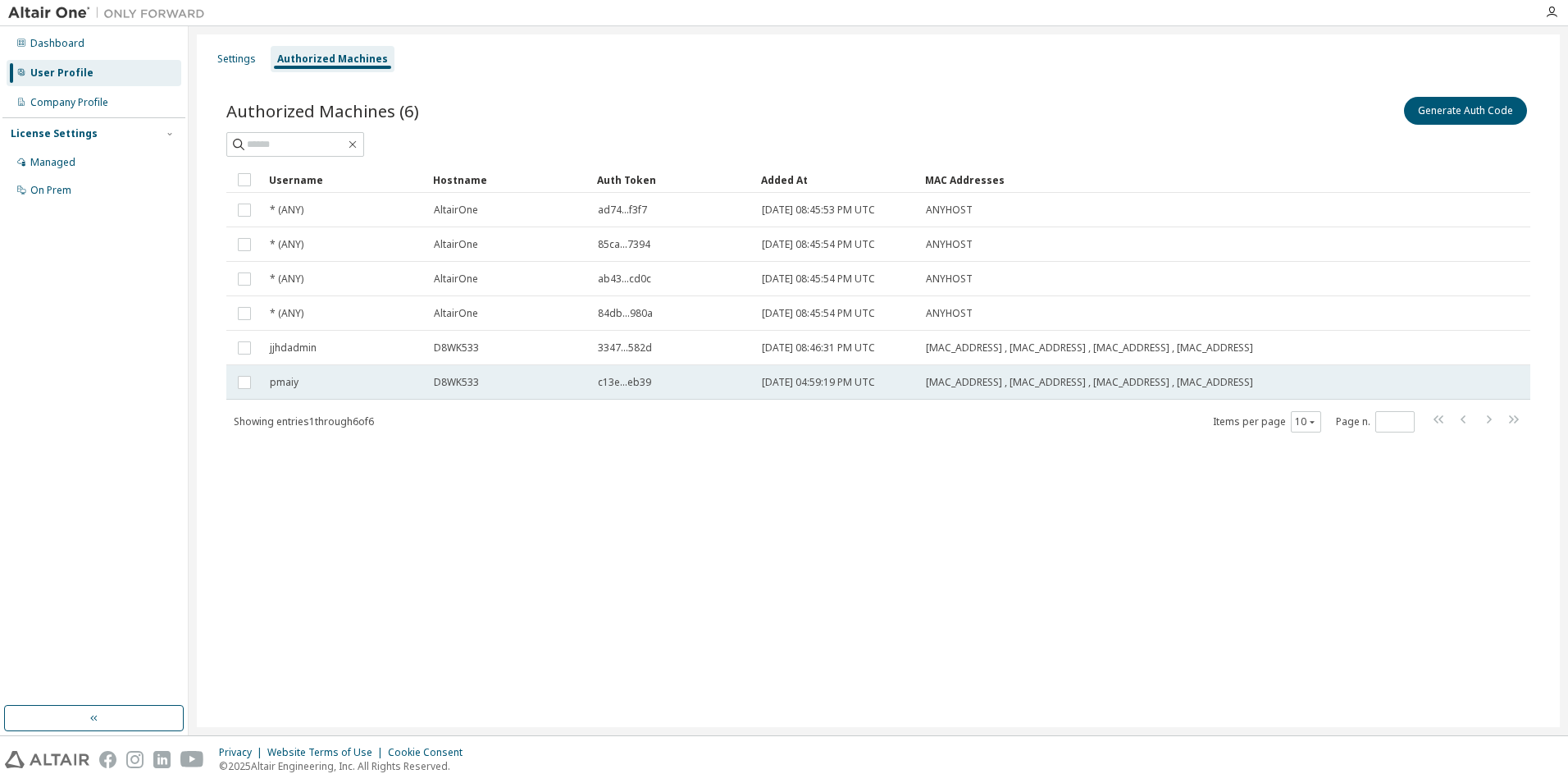
click at [460, 384] on span "D8WK533" at bounding box center [456, 383] width 45 height 13
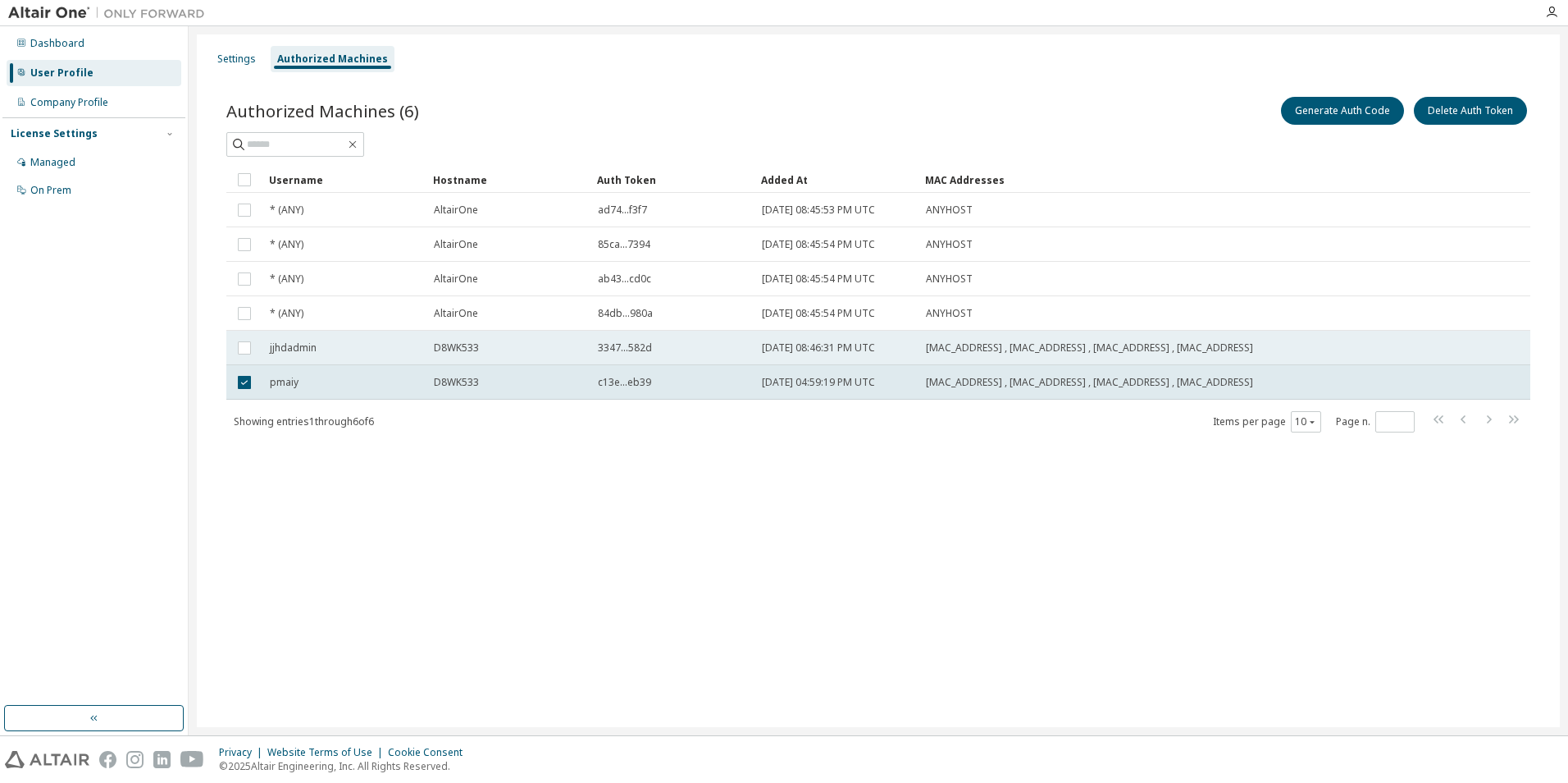
click at [292, 353] on span "jjhdadmin" at bounding box center [293, 348] width 46 height 13
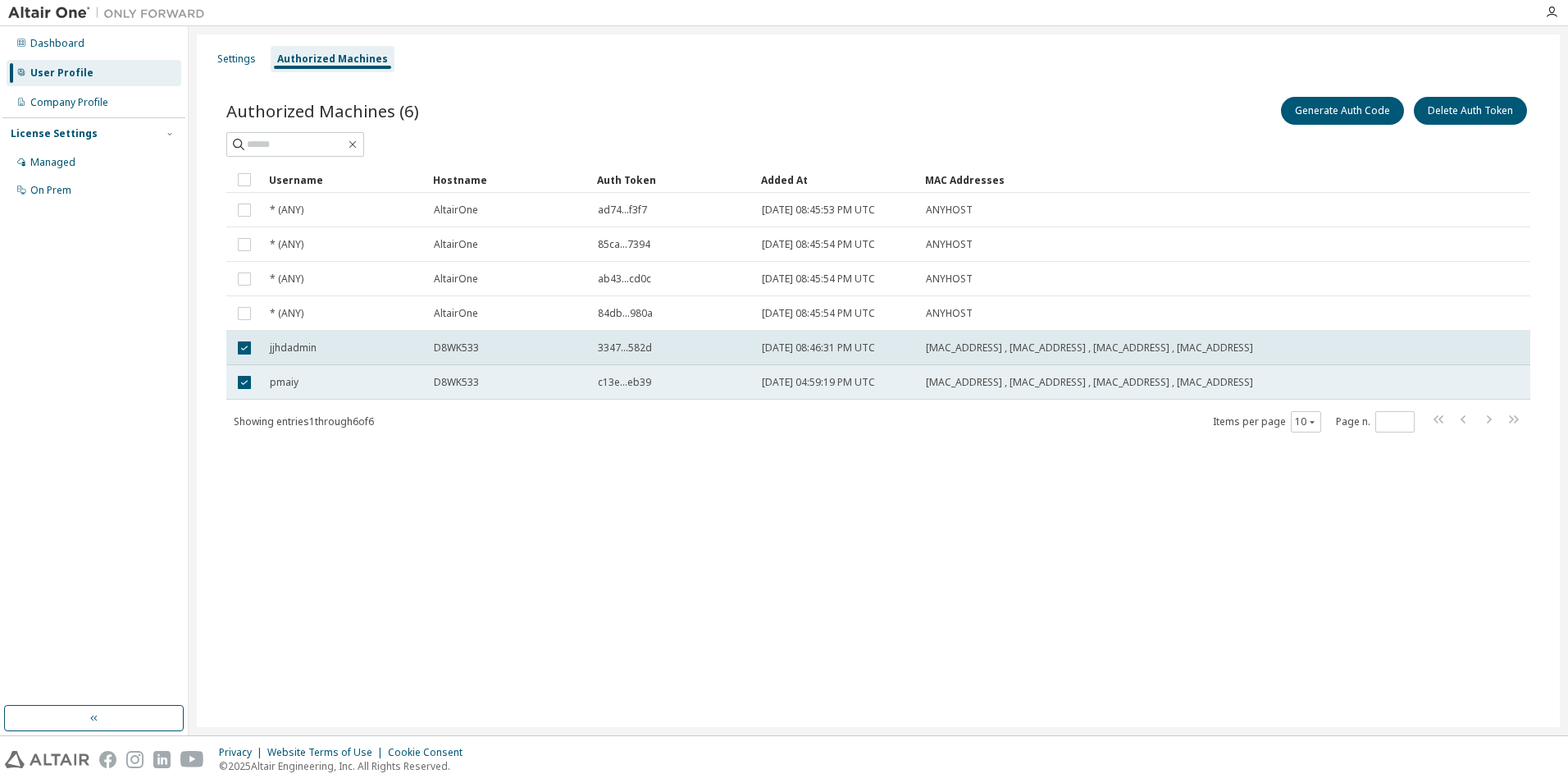
click at [346, 395] on td "pmaiy" at bounding box center [344, 382] width 164 height 34
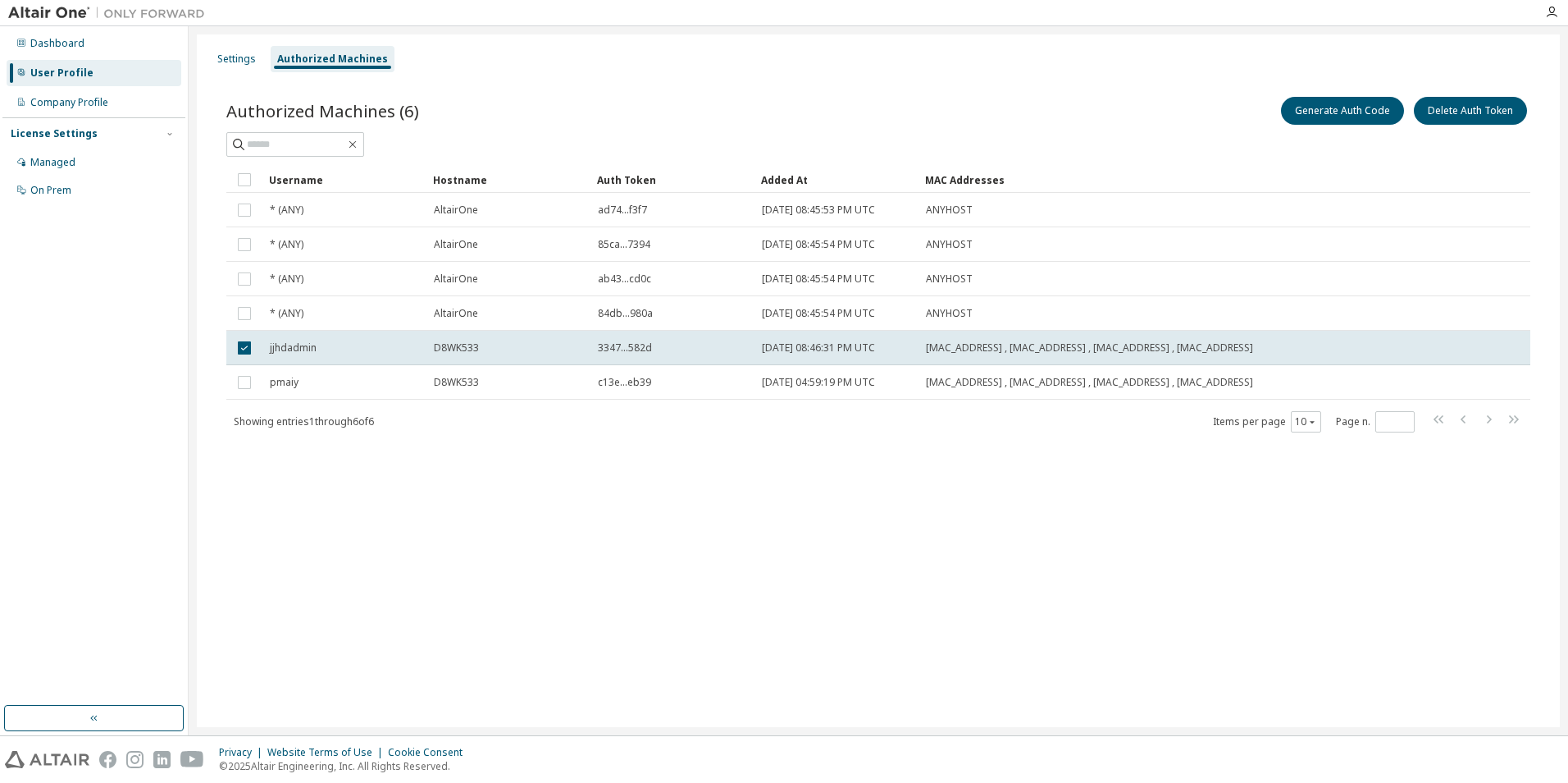
click at [24, 559] on div "Dashboard User Profile Company Profile License Settings Managed On Prem" at bounding box center [94, 366] width 183 height 674
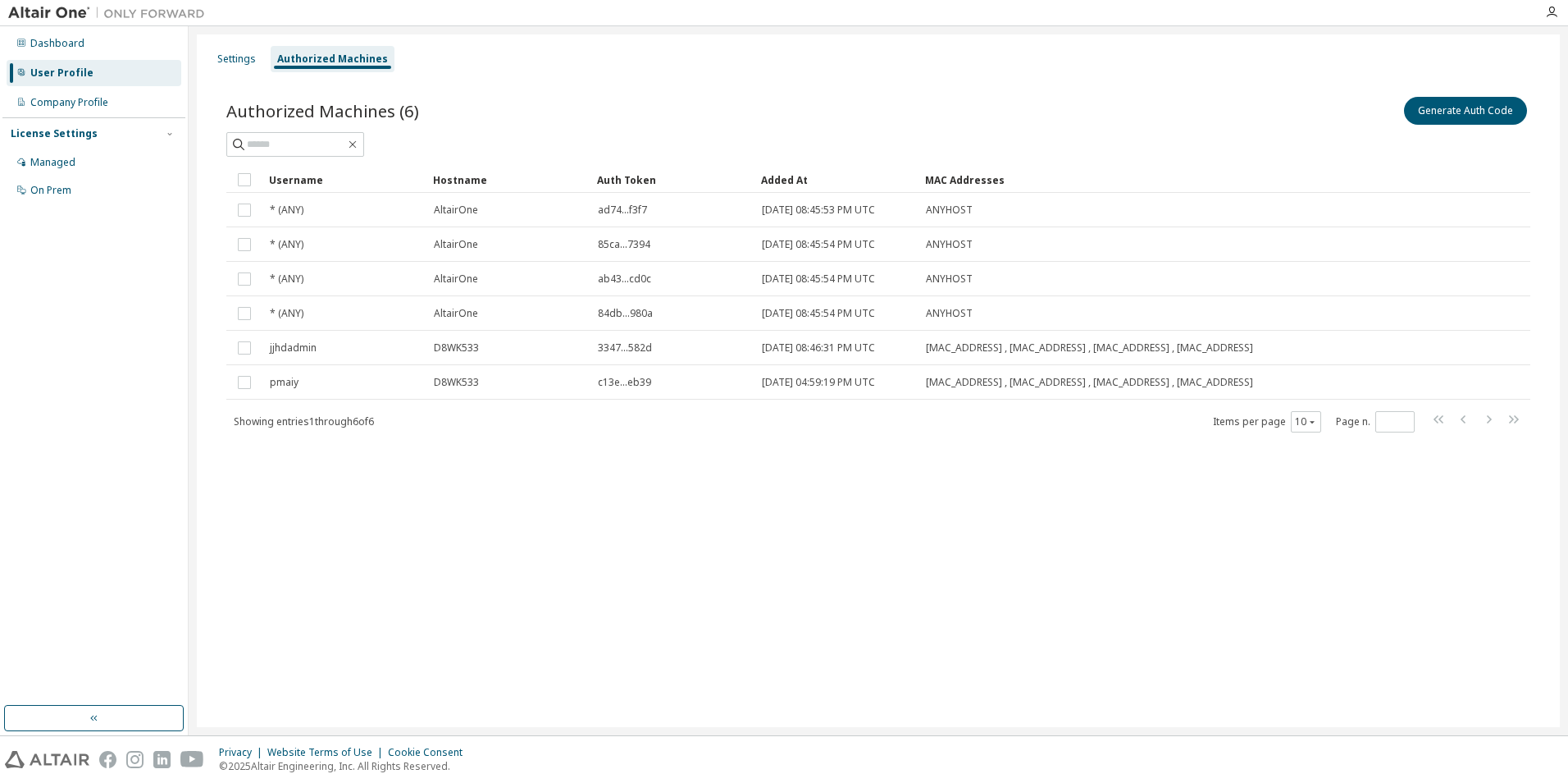
click at [123, 425] on div "Dashboard User Profile Company Profile License Settings Managed On Prem" at bounding box center [94, 366] width 183 height 674
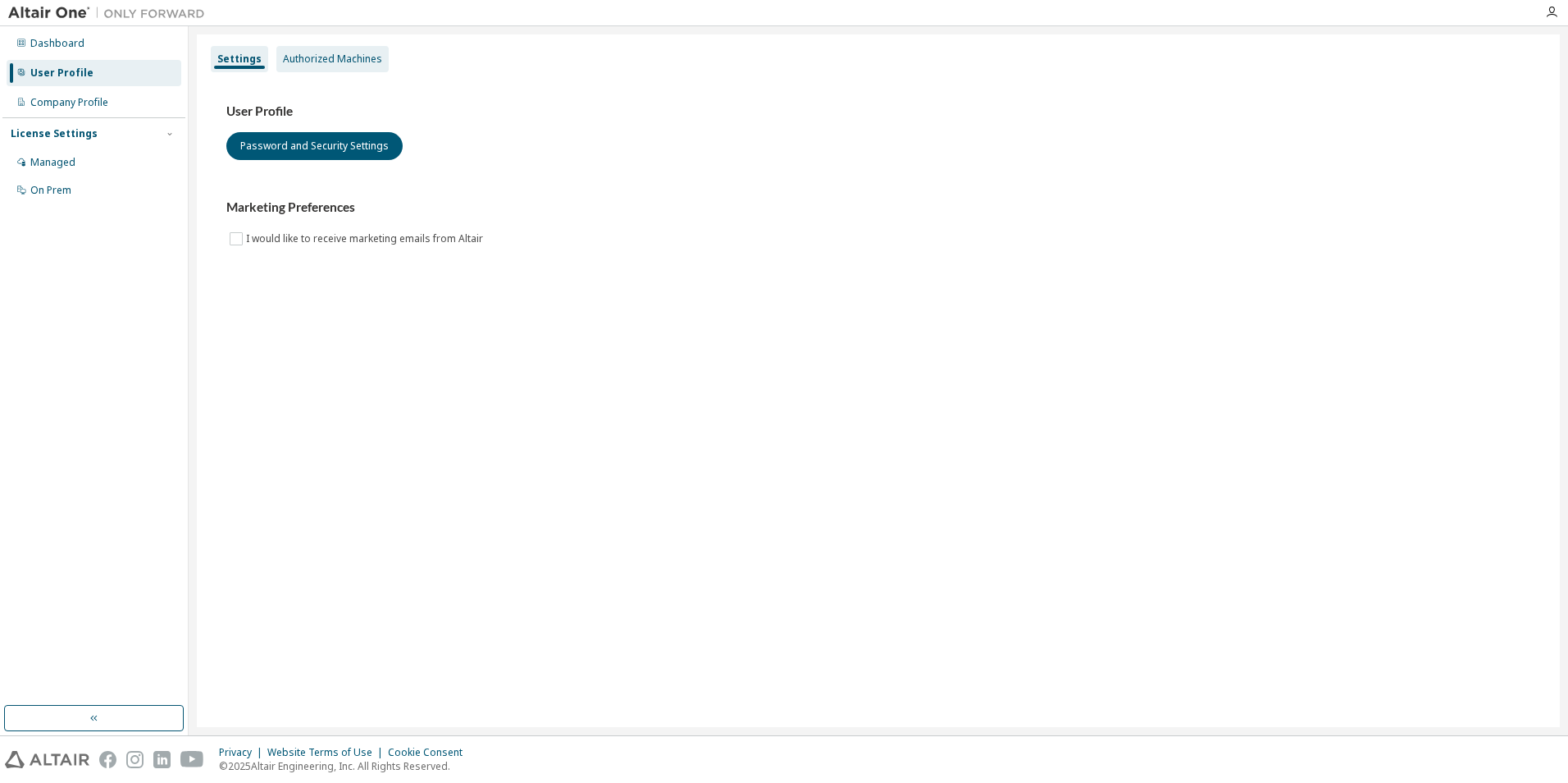
click at [353, 61] on div "Authorized Machines" at bounding box center [332, 59] width 99 height 13
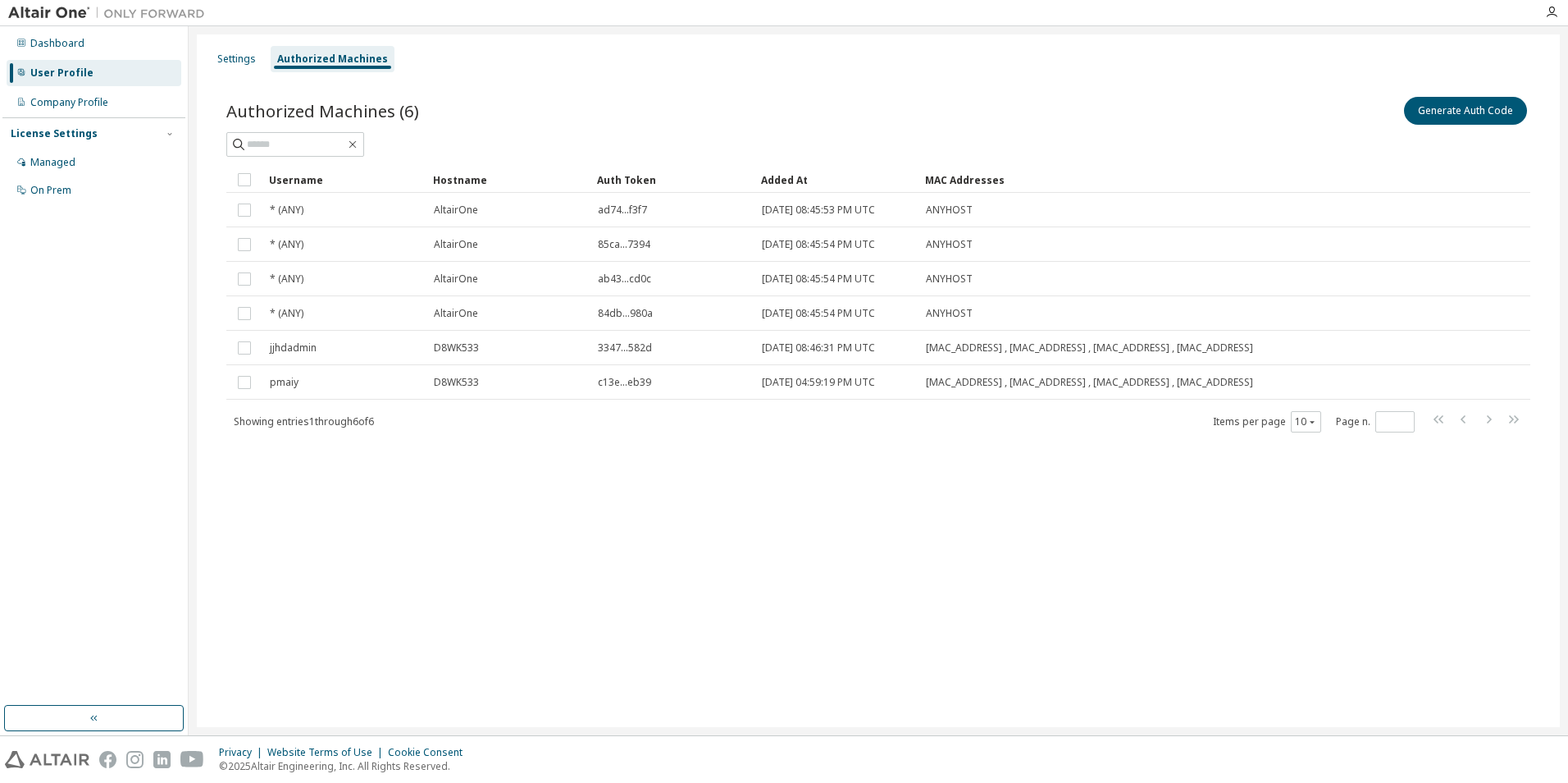
click at [148, 358] on div "Dashboard User Profile Company Profile License Settings Managed On Prem" at bounding box center [94, 366] width 183 height 674
click at [719, 510] on div "Settings Authorized Machines Authorized Machines (6) Generate Auth Code Clear L…" at bounding box center [878, 381] width 1363 height 693
